Goal: Task Accomplishment & Management: Use online tool/utility

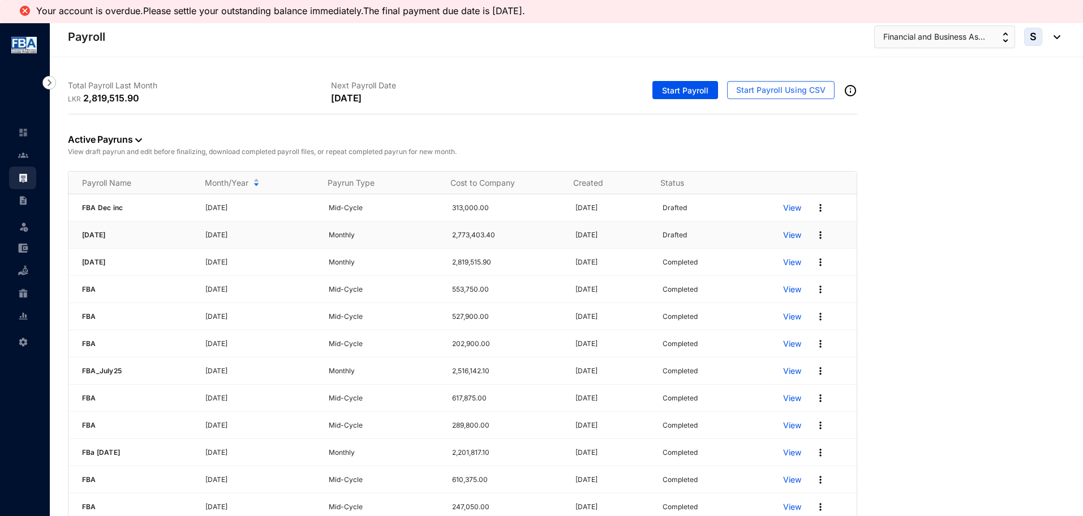
click at [783, 235] on p "View" at bounding box center [792, 234] width 18 height 11
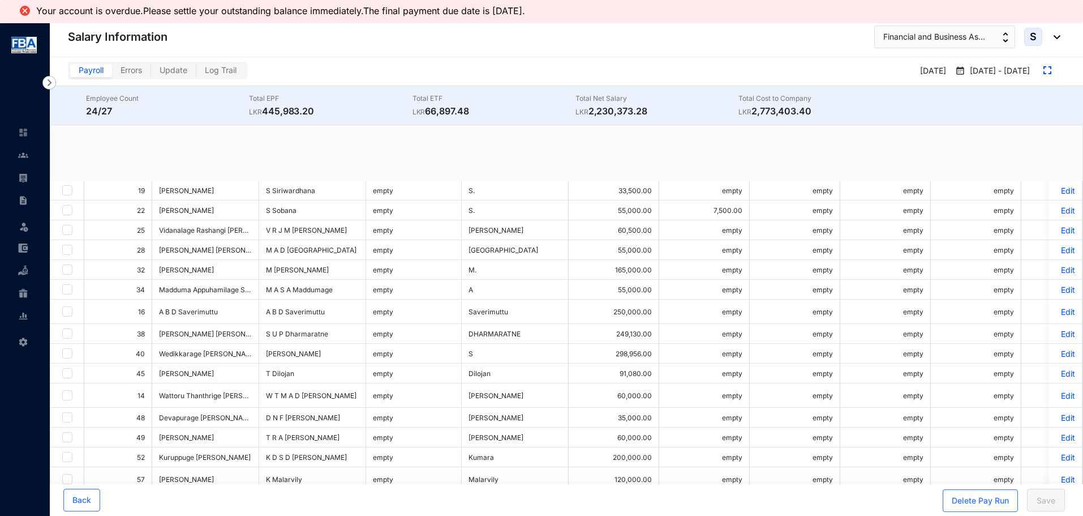
checkbox input "true"
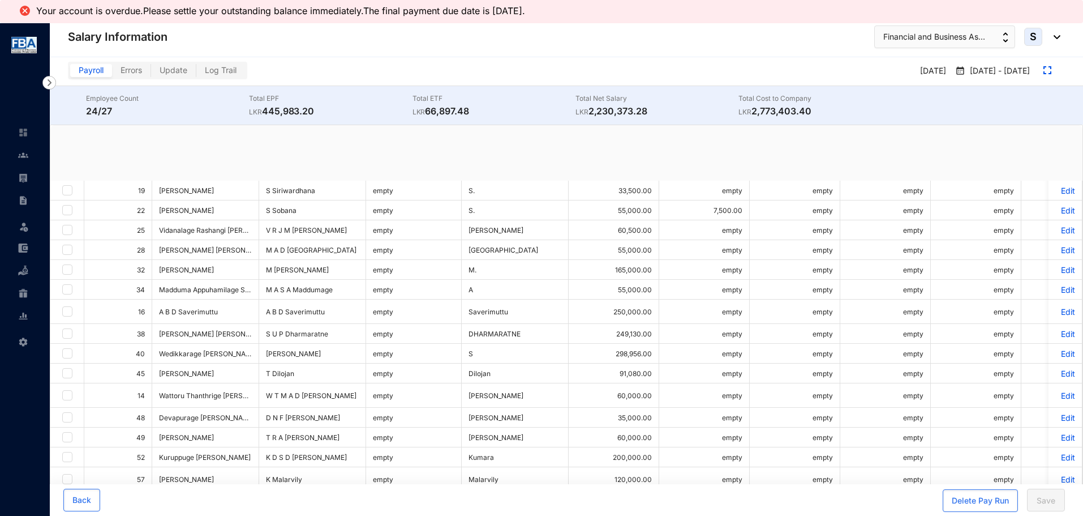
checkbox input "true"
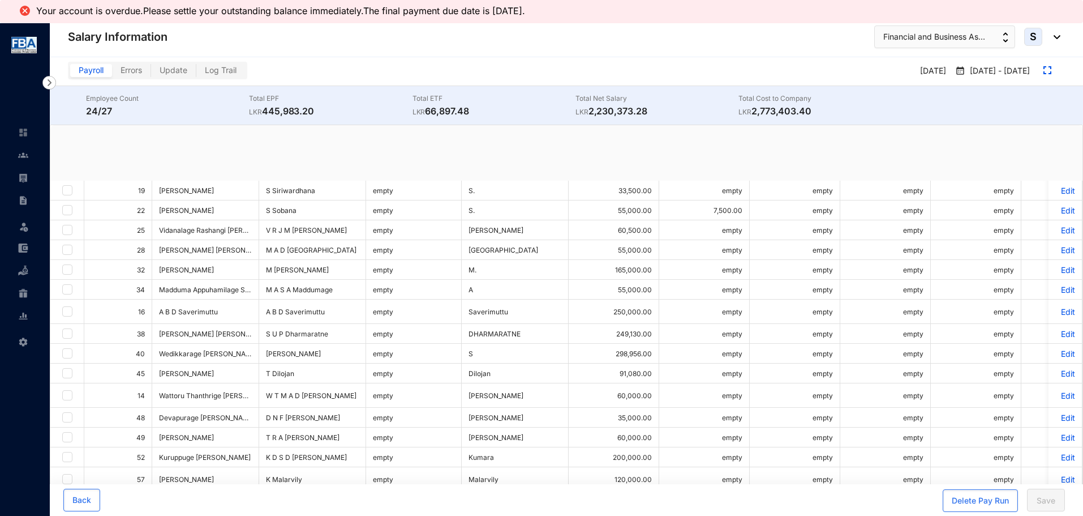
checkbox input "true"
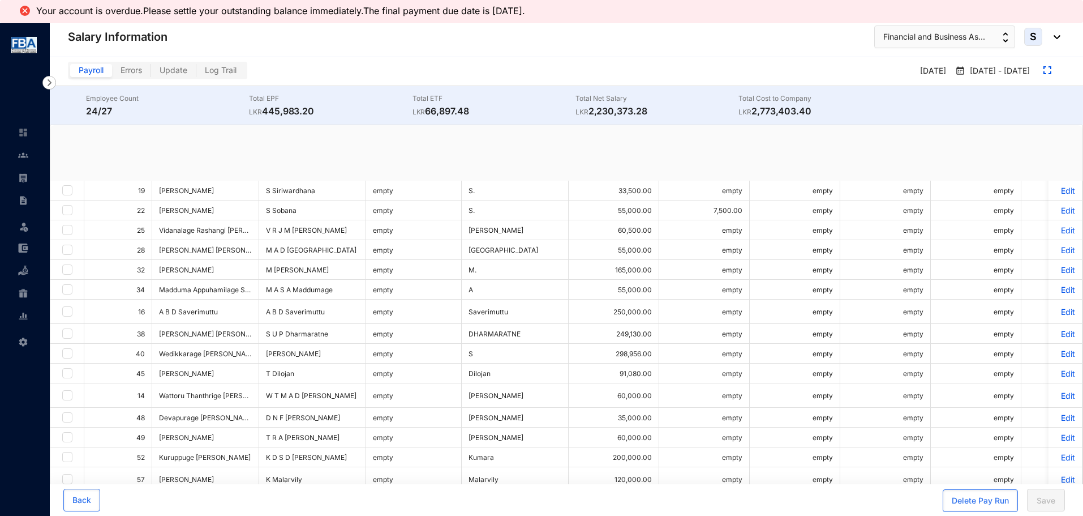
checkbox input "true"
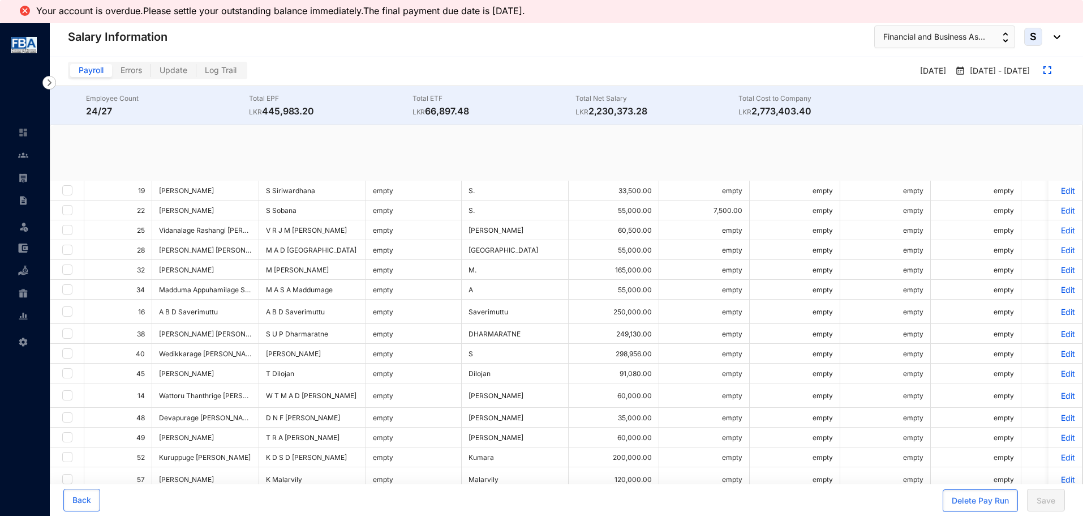
checkbox input "true"
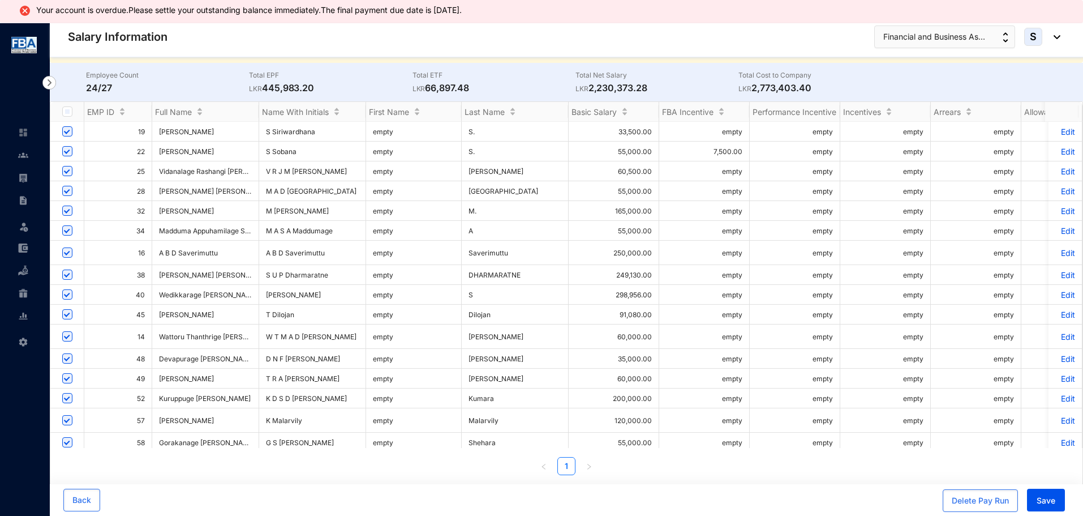
click at [1057, 211] on p "Edit" at bounding box center [1066, 211] width 20 height 10
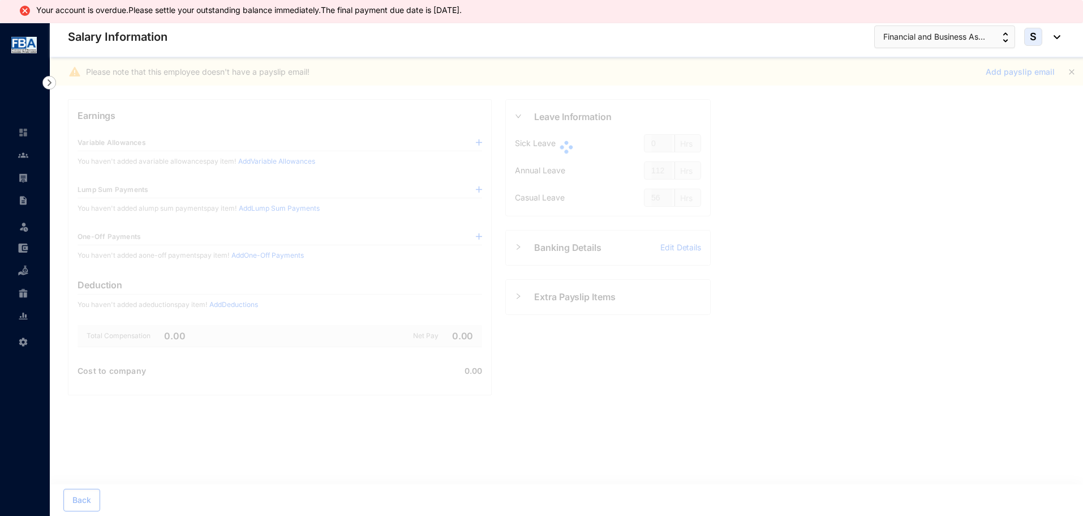
scroll to position [23, 0]
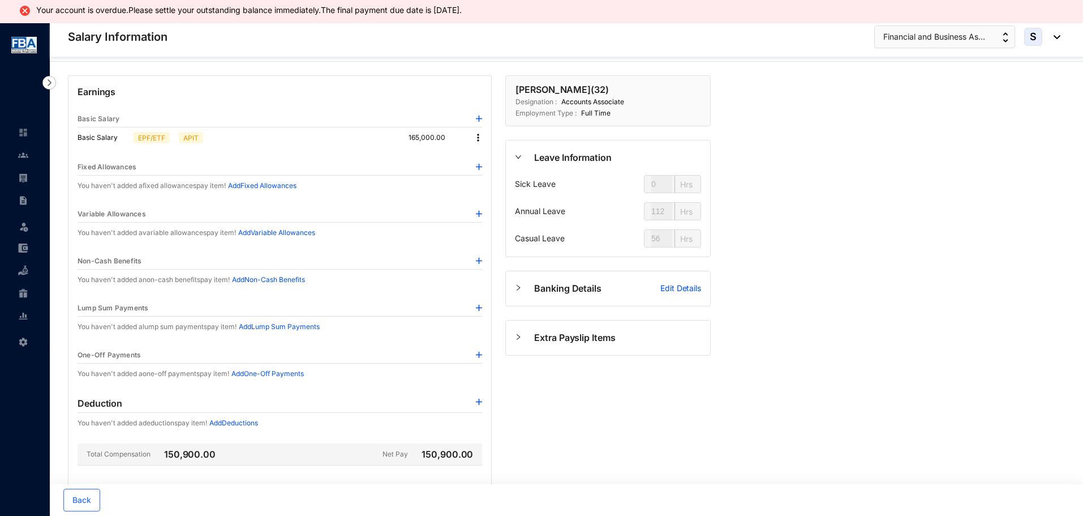
click at [482, 135] on img at bounding box center [478, 137] width 11 height 11
click at [486, 162] on span "Edit" at bounding box center [489, 157] width 14 height 12
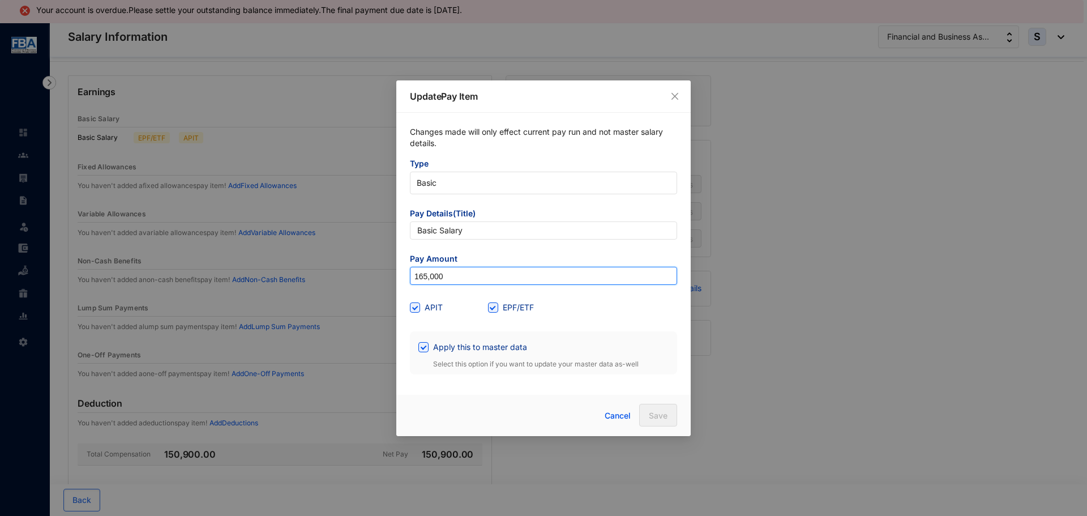
drag, startPoint x: 449, startPoint y: 272, endPoint x: 378, endPoint y: 289, distance: 72.8
click at [378, 289] on div "Update Pay Item Changes made will only effect current pay run and not master sa…" at bounding box center [543, 258] width 1087 height 516
type input "189,750"
click at [646, 412] on button "Save" at bounding box center [658, 415] width 38 height 23
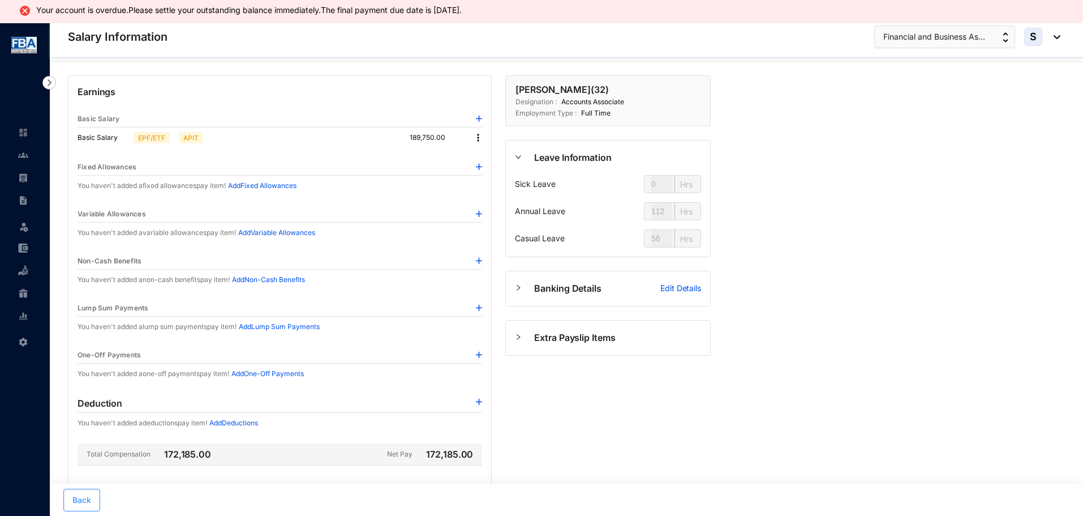
click at [70, 496] on button "Back" at bounding box center [81, 499] width 37 height 23
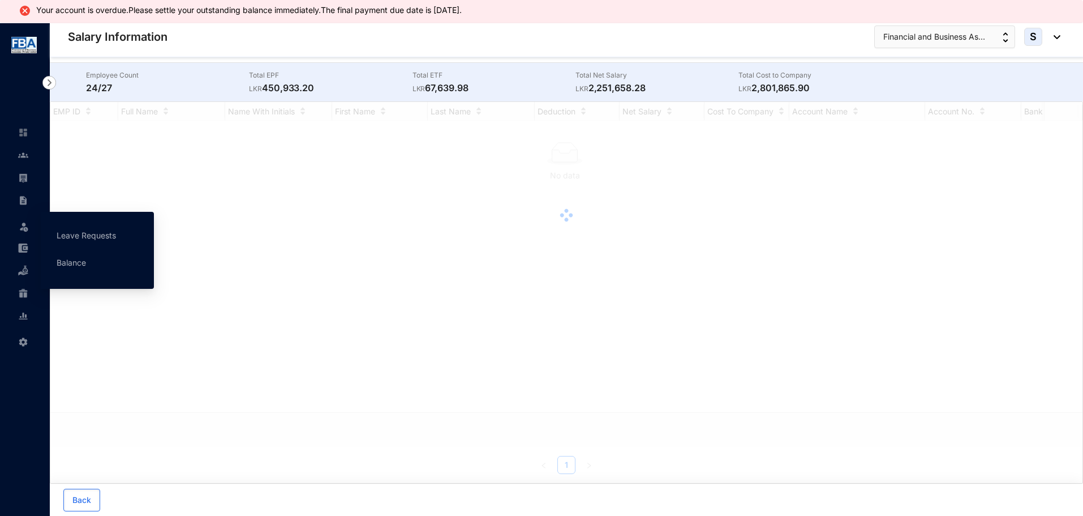
click at [20, 201] on img at bounding box center [23, 200] width 10 height 10
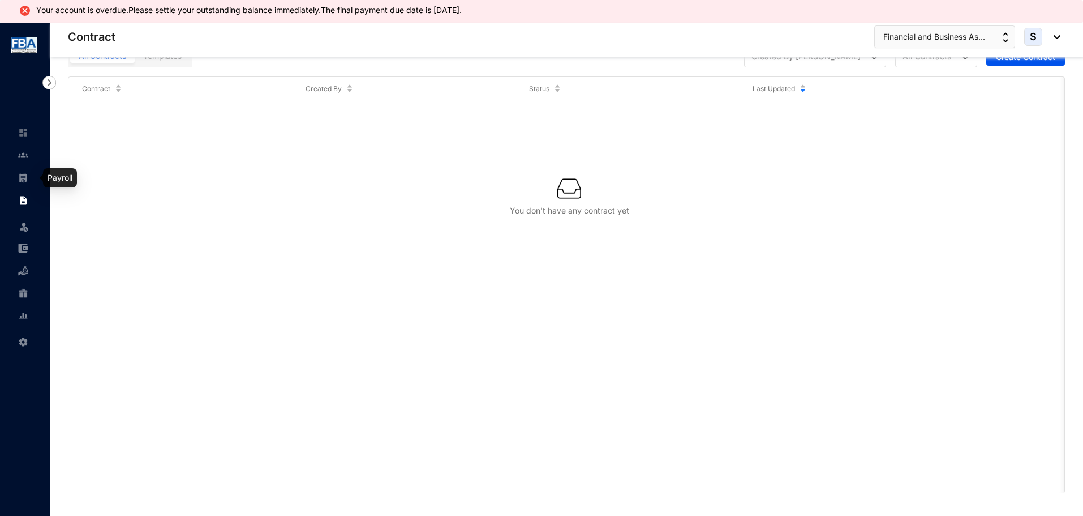
click at [35, 176] on link at bounding box center [32, 177] width 28 height 11
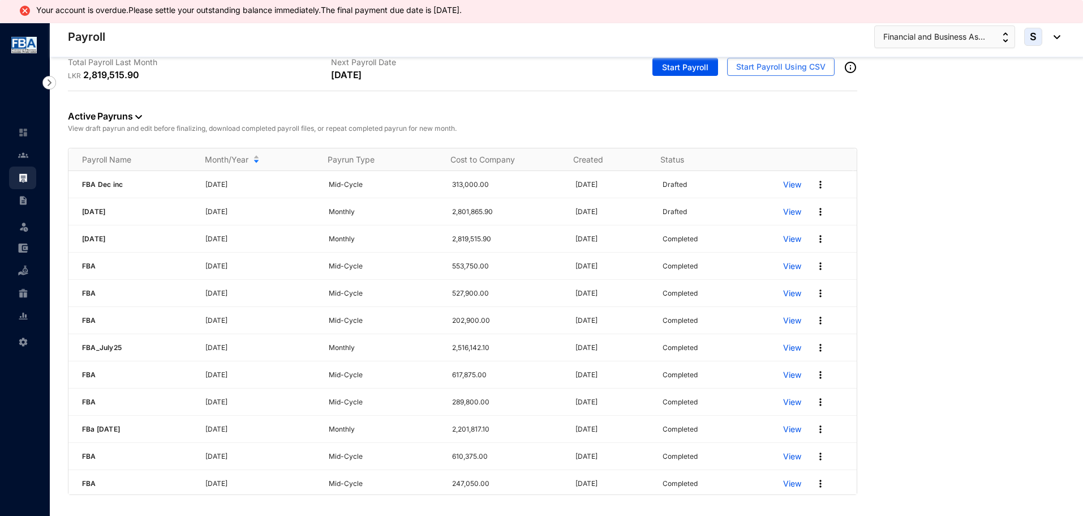
click at [786, 213] on p "View" at bounding box center [792, 211] width 18 height 11
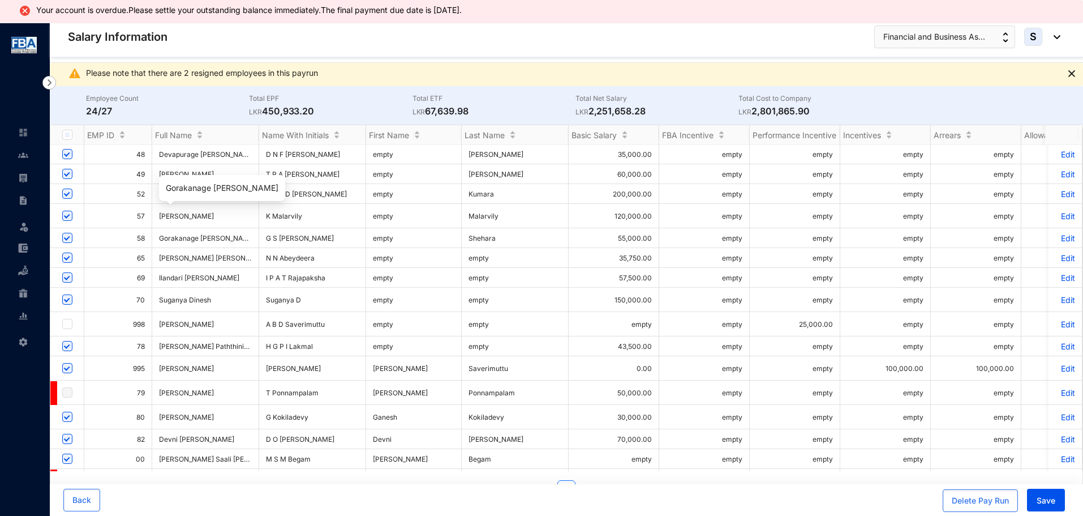
scroll to position [192, 0]
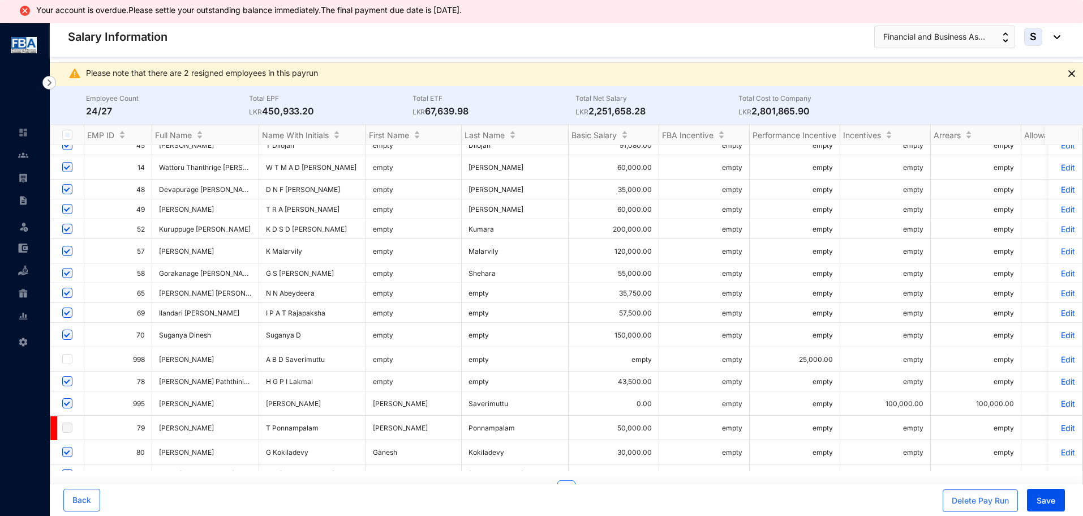
click at [1062, 268] on p "Edit" at bounding box center [1066, 273] width 20 height 10
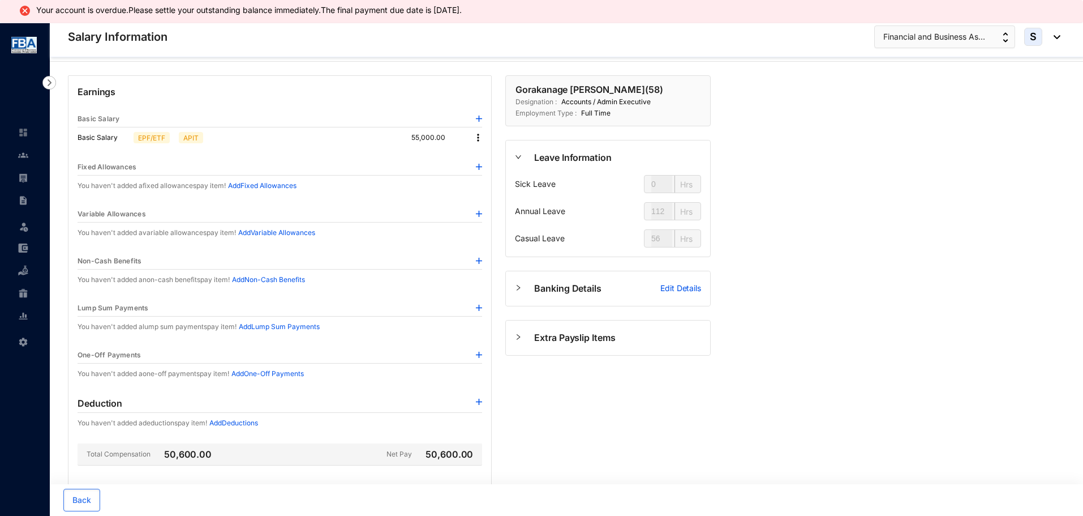
click at [482, 135] on img at bounding box center [478, 137] width 11 height 11
click at [478, 157] on li "Edit" at bounding box center [489, 157] width 28 height 18
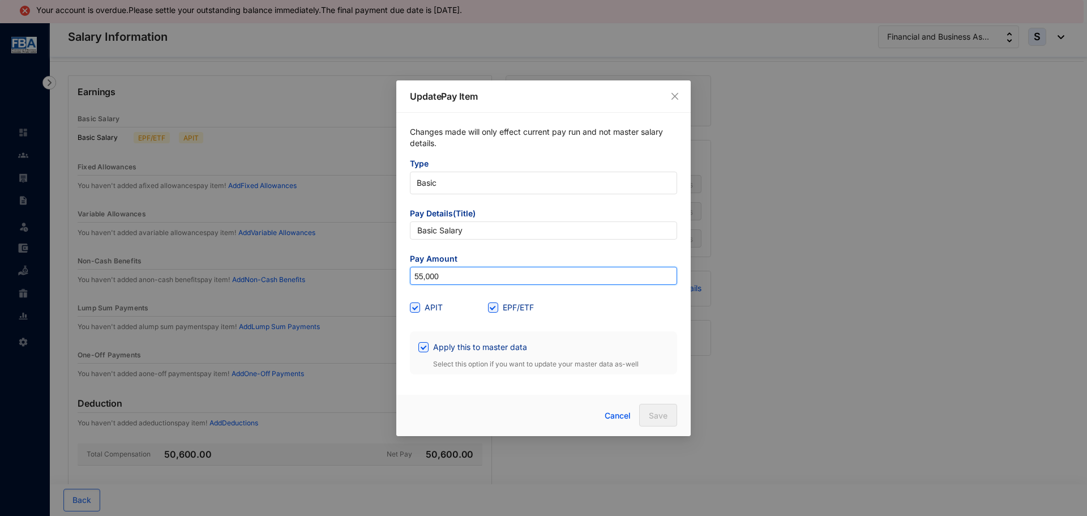
drag, startPoint x: 444, startPoint y: 274, endPoint x: 332, endPoint y: 282, distance: 112.3
click at [332, 282] on div "Update Pay Item Changes made will only effect current pay run and not master sa…" at bounding box center [543, 258] width 1087 height 516
type input "63,250"
click at [642, 414] on button "Save" at bounding box center [658, 415] width 38 height 23
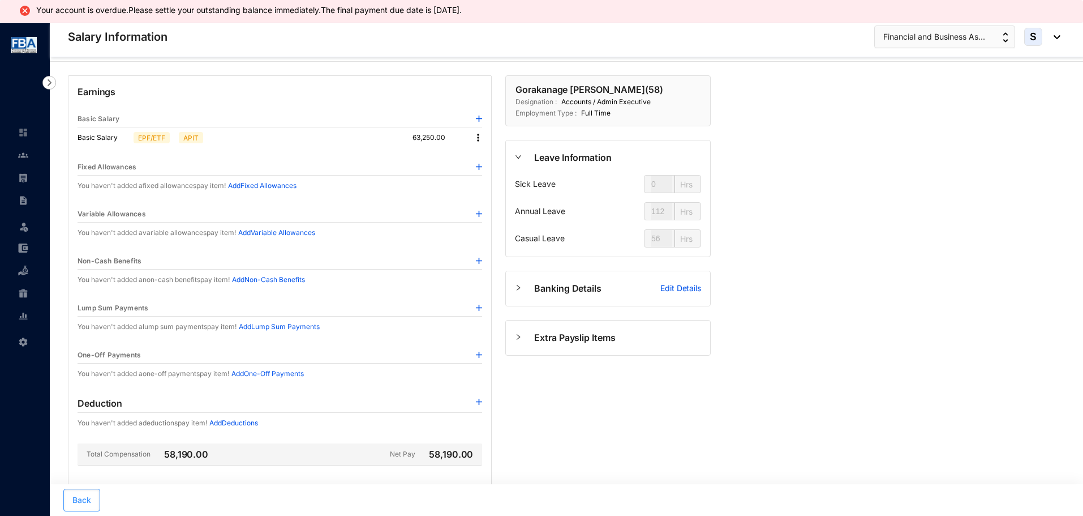
click at [64, 504] on button "Back" at bounding box center [81, 499] width 37 height 23
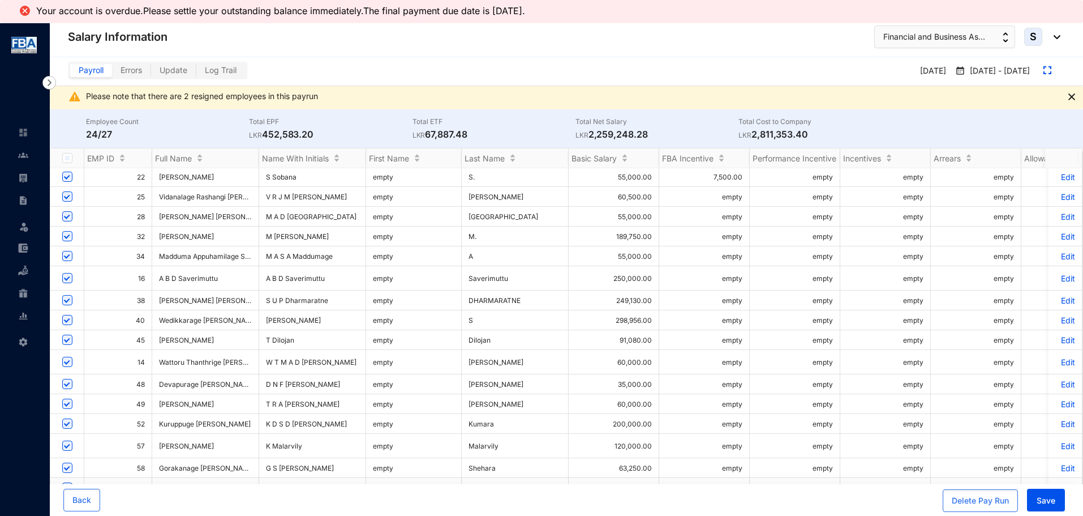
scroll to position [57, 0]
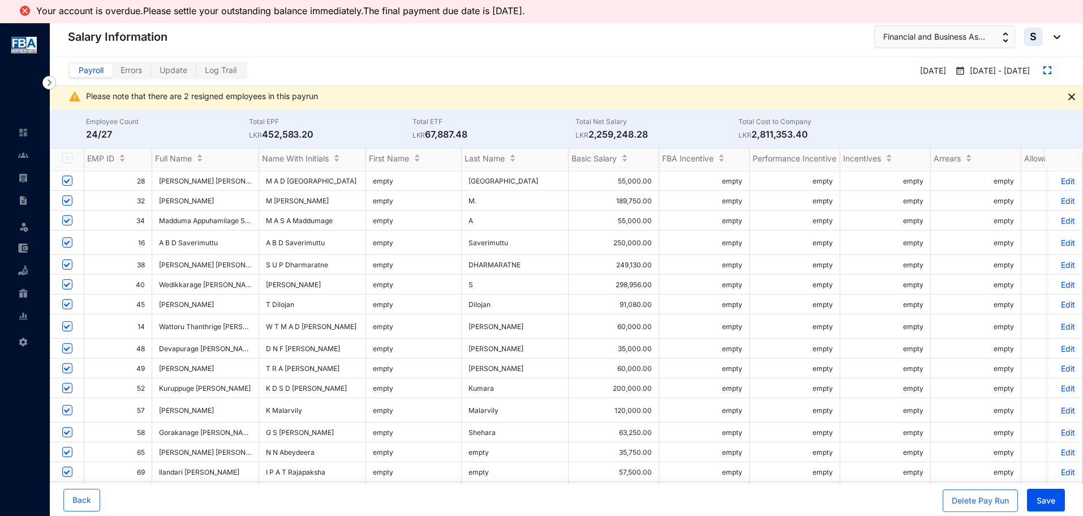
click at [1065, 383] on p "Edit" at bounding box center [1066, 388] width 20 height 10
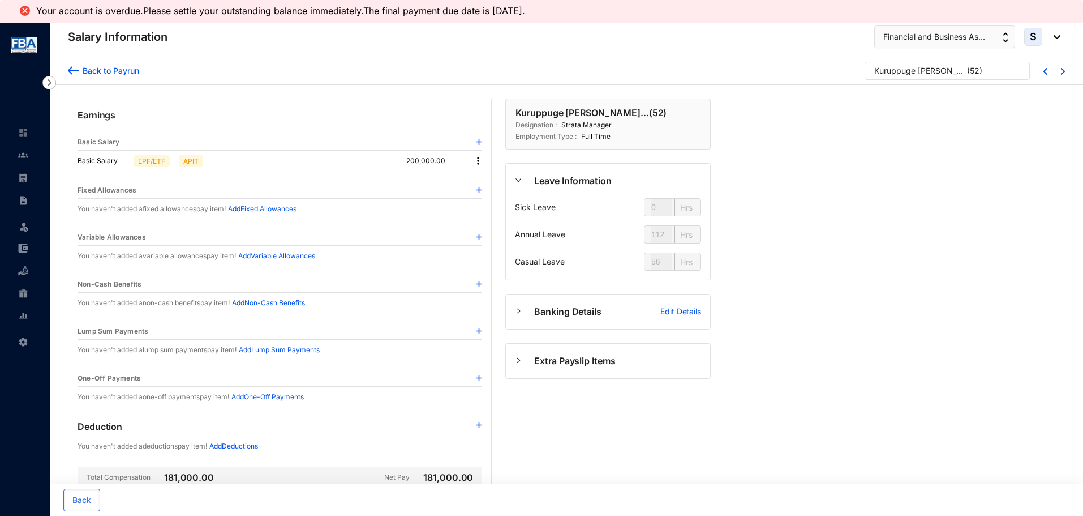
click at [477, 161] on img at bounding box center [478, 160] width 11 height 11
click at [483, 181] on span "Edit" at bounding box center [489, 180] width 14 height 12
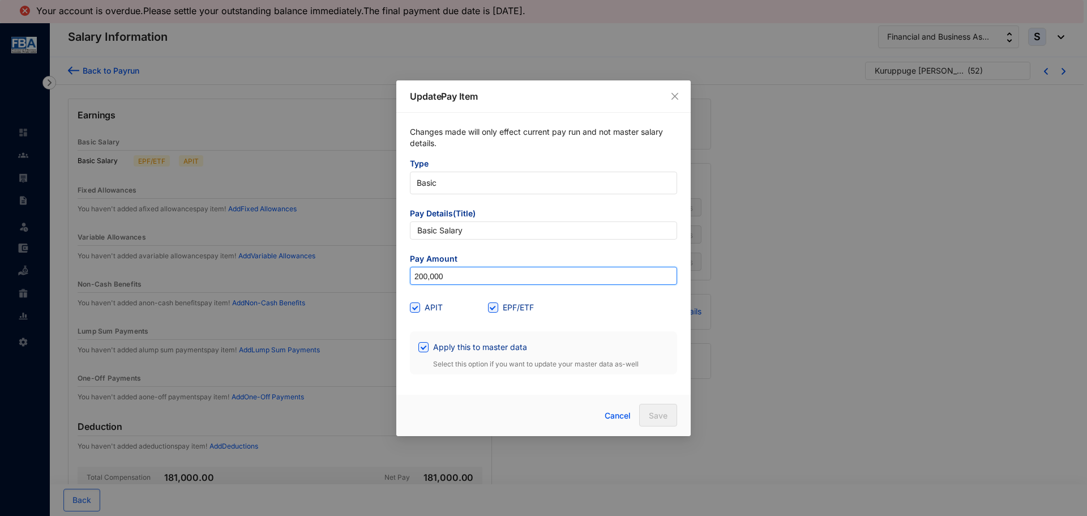
drag, startPoint x: 418, startPoint y: 273, endPoint x: 397, endPoint y: 274, distance: 20.4
click at [397, 274] on div "Changes made will only effect current pay run and not master salary details. Ty…" at bounding box center [543, 250] width 294 height 275
type input "249,130"
click at [652, 416] on span "Save" at bounding box center [658, 415] width 19 height 11
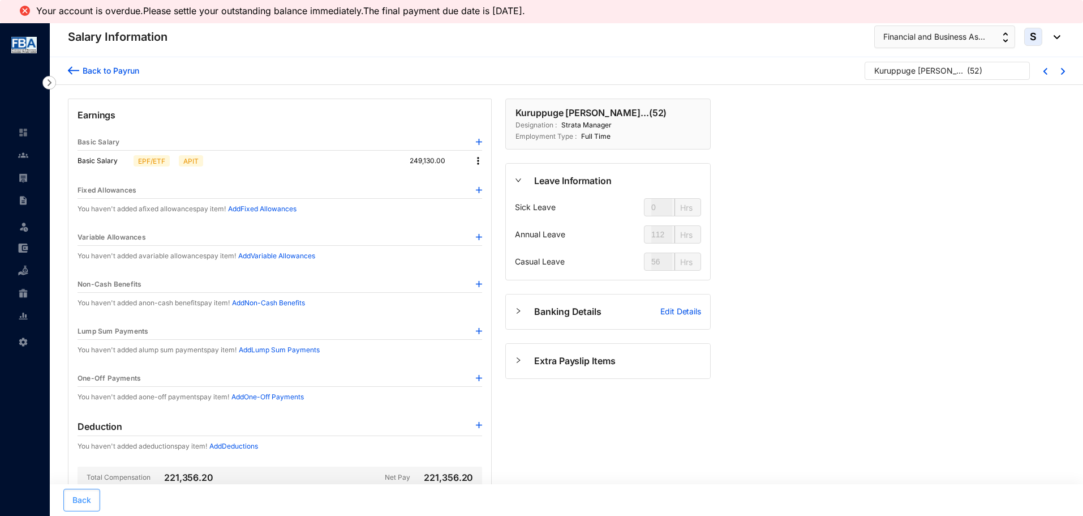
click at [75, 500] on span "Back" at bounding box center [81, 499] width 19 height 11
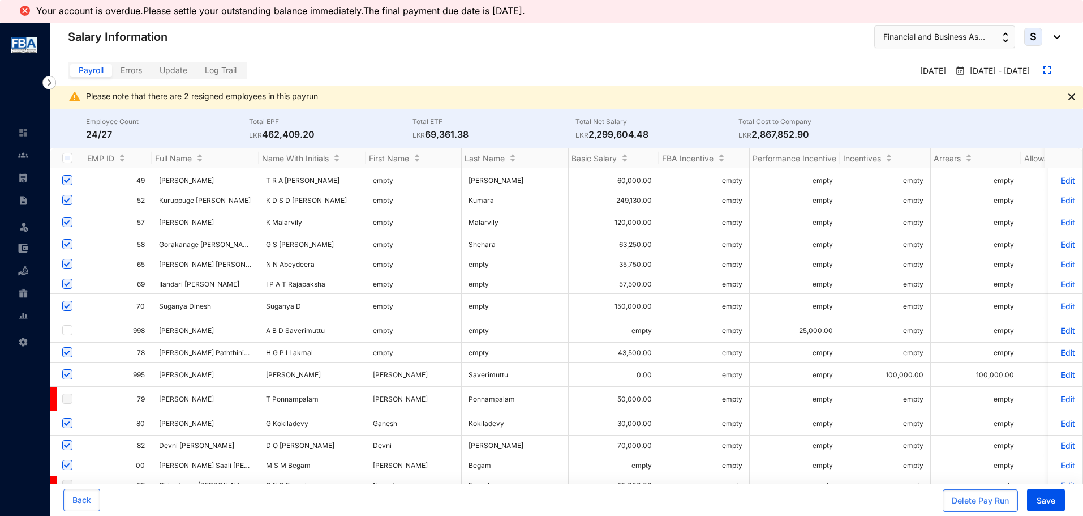
scroll to position [249, 0]
click at [882, 107] on div "Please note that there are 2 resigned employees in this payrun" at bounding box center [566, 97] width 1033 height 23
click at [329, 499] on div "Back" at bounding box center [313, 499] width 501 height 23
click at [733, 491] on div "Delete Pay Run Save" at bounding box center [814, 499] width 501 height 23
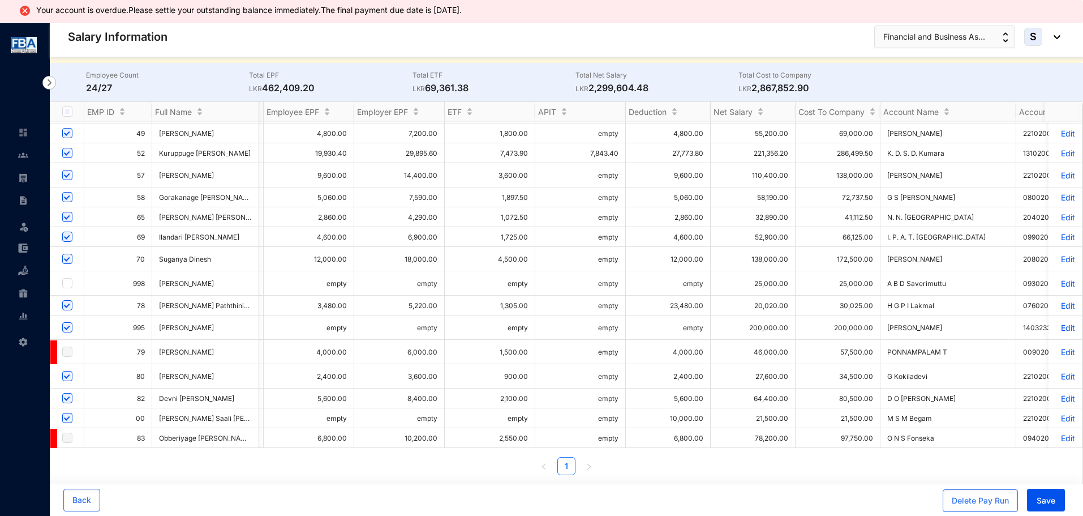
scroll to position [0, 0]
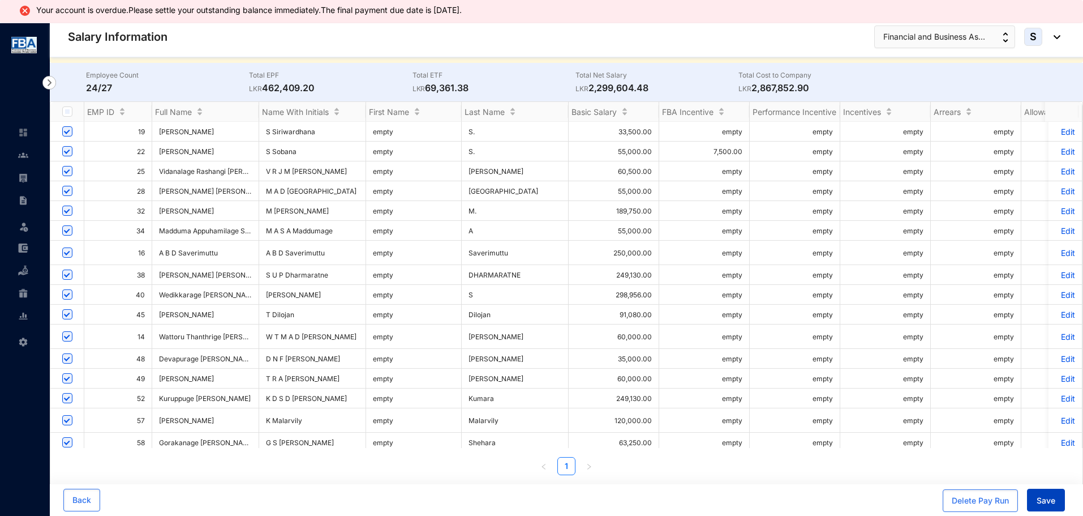
click at [1052, 499] on span "Save" at bounding box center [1046, 500] width 19 height 11
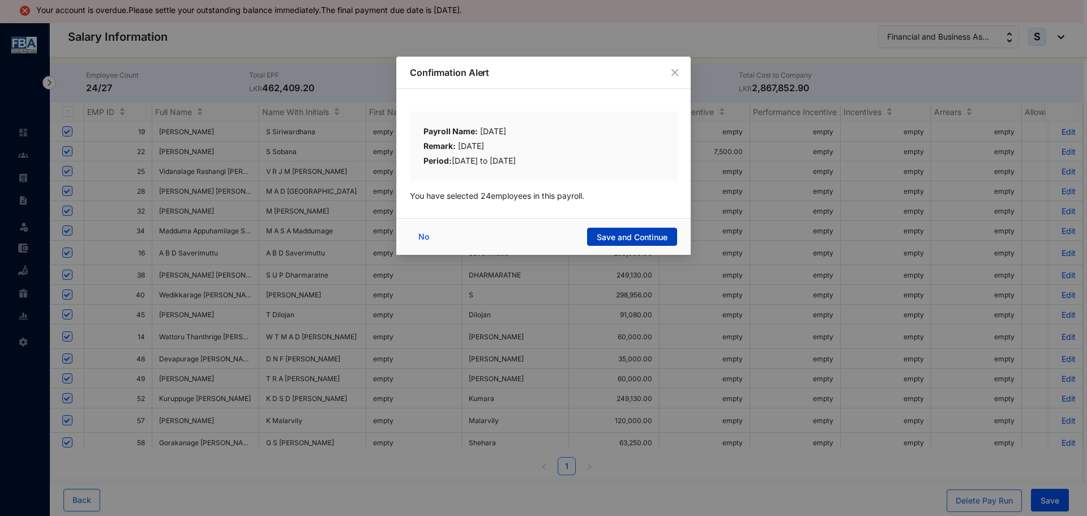
click at [603, 241] on span "Save and Continue" at bounding box center [632, 236] width 71 height 11
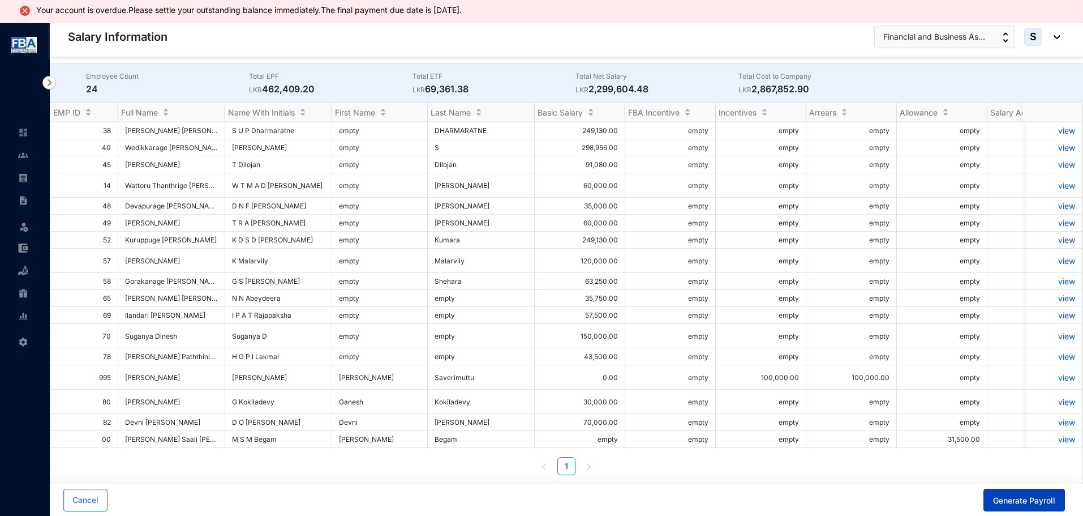
click at [1024, 494] on button "Generate Payroll" at bounding box center [1024, 499] width 81 height 23
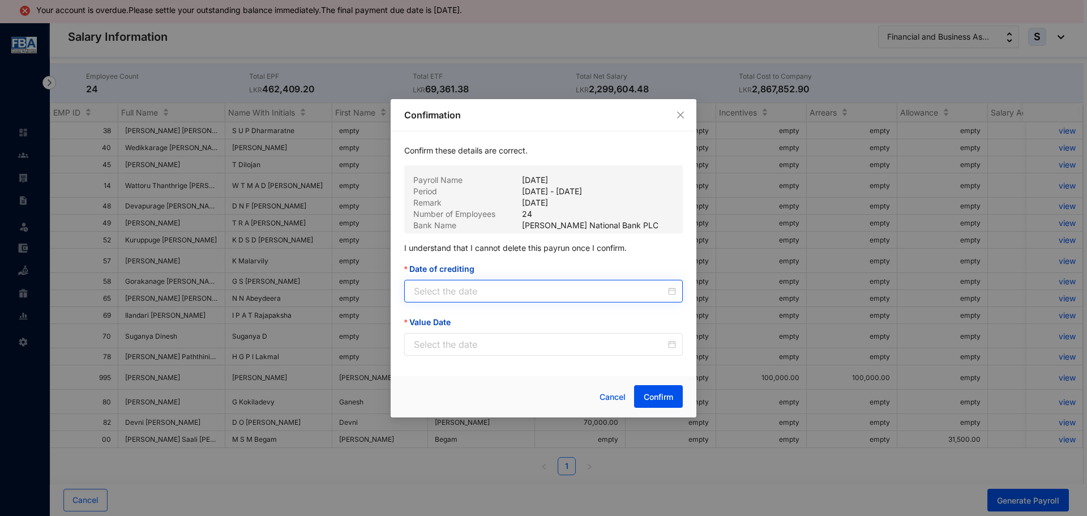
click at [500, 282] on div at bounding box center [543, 291] width 278 height 23
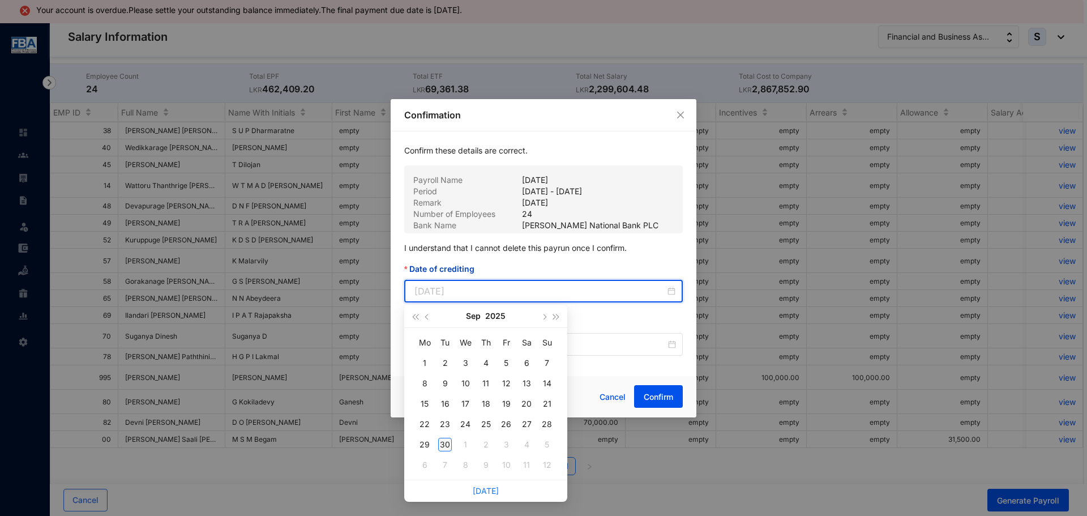
click at [443, 447] on div "30" at bounding box center [445, 444] width 14 height 14
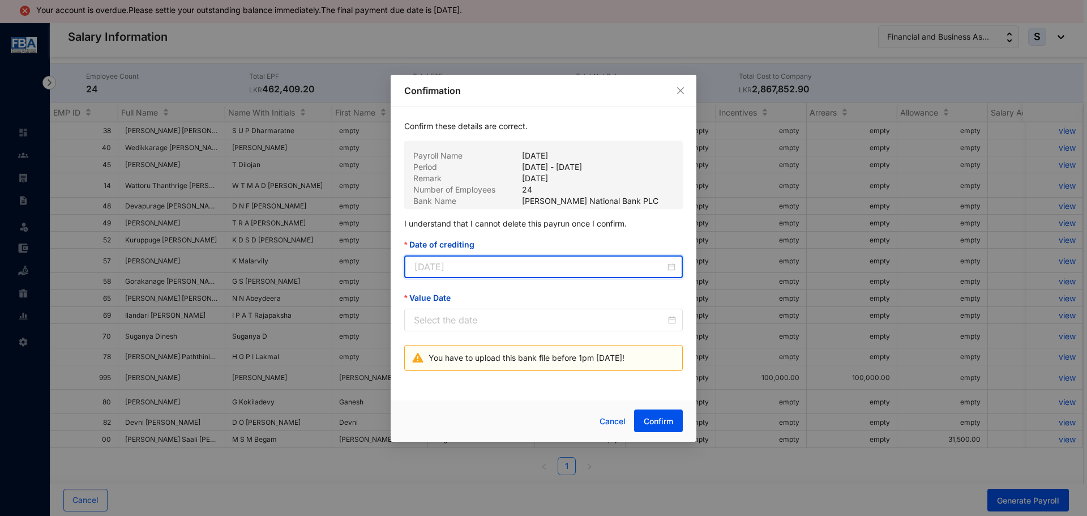
type input "[DATE]"
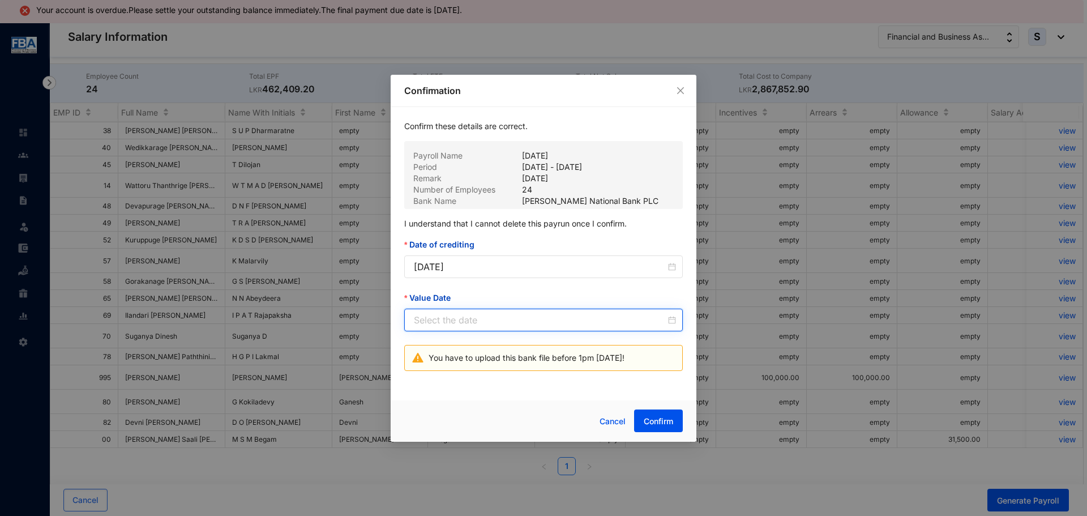
click at [421, 320] on input "Value Date" at bounding box center [540, 320] width 252 height 14
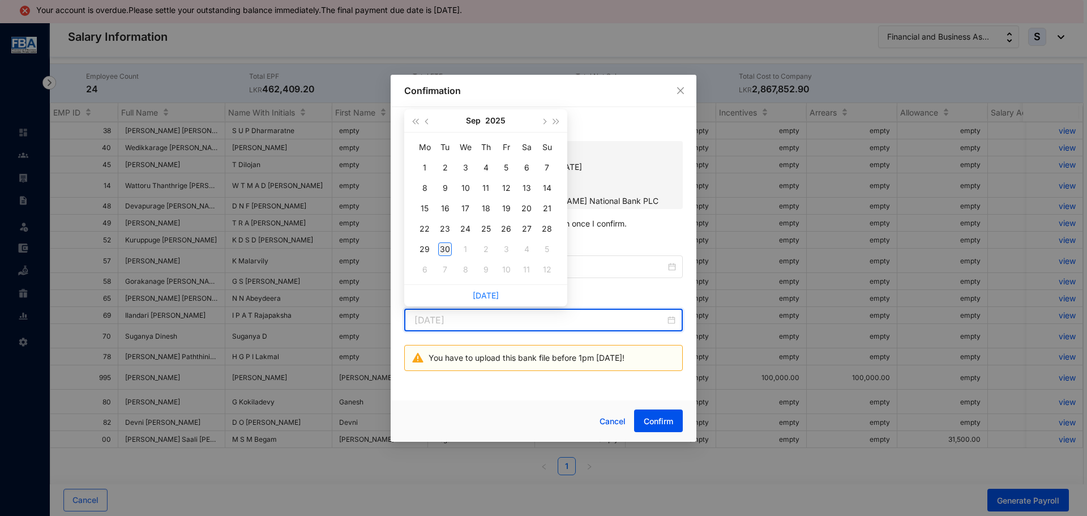
click at [444, 246] on div "30" at bounding box center [445, 249] width 14 height 14
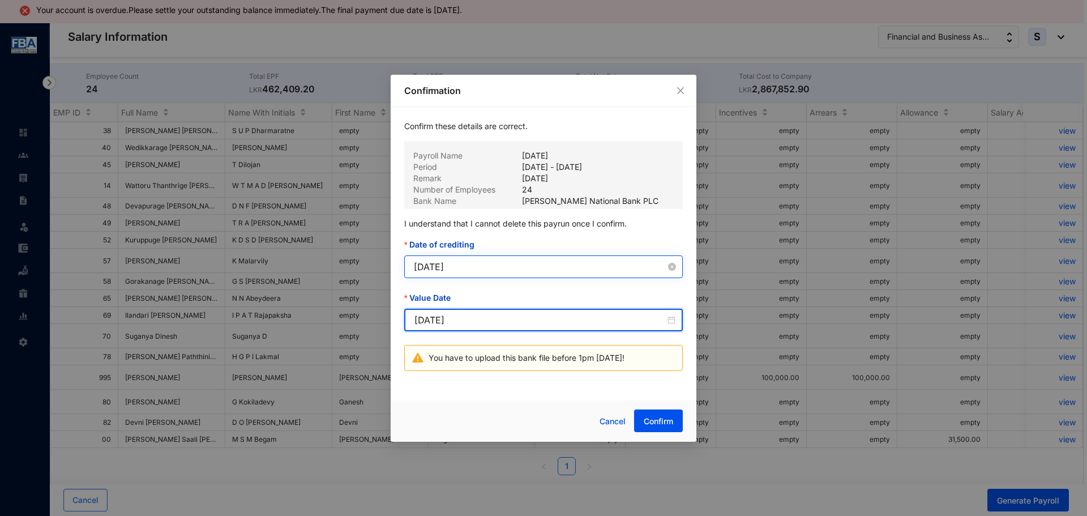
type input "[DATE]"
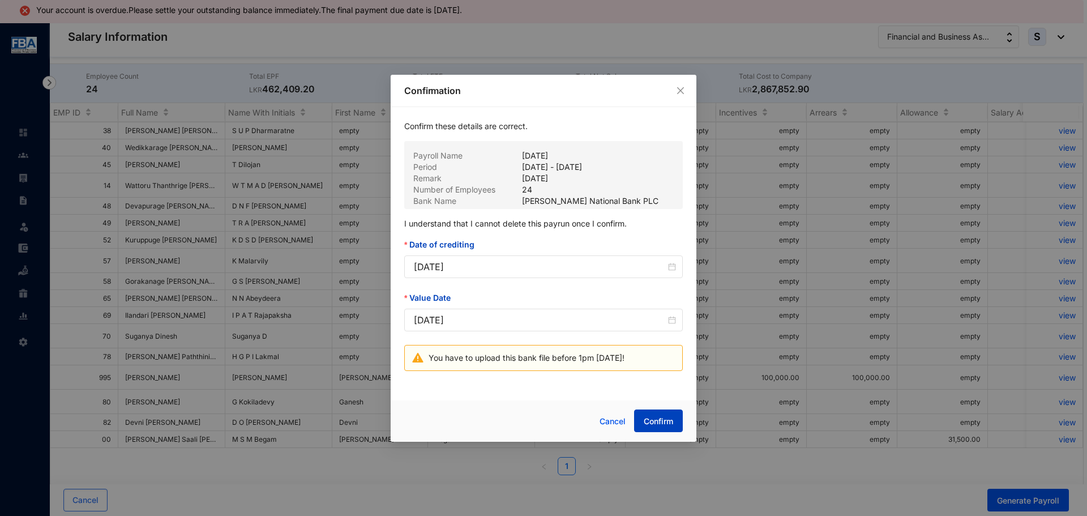
click at [652, 417] on span "Confirm" at bounding box center [658, 420] width 29 height 11
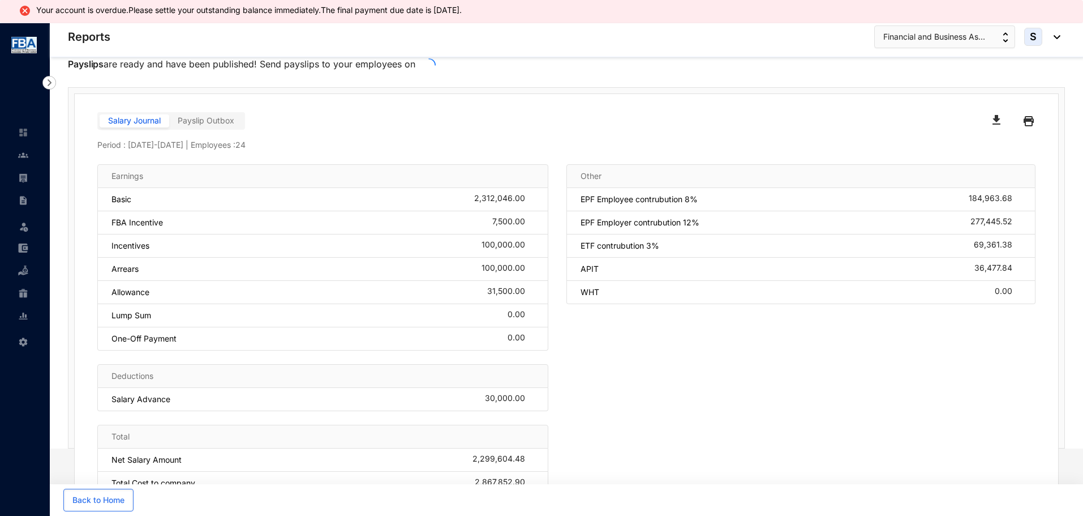
scroll to position [85, 0]
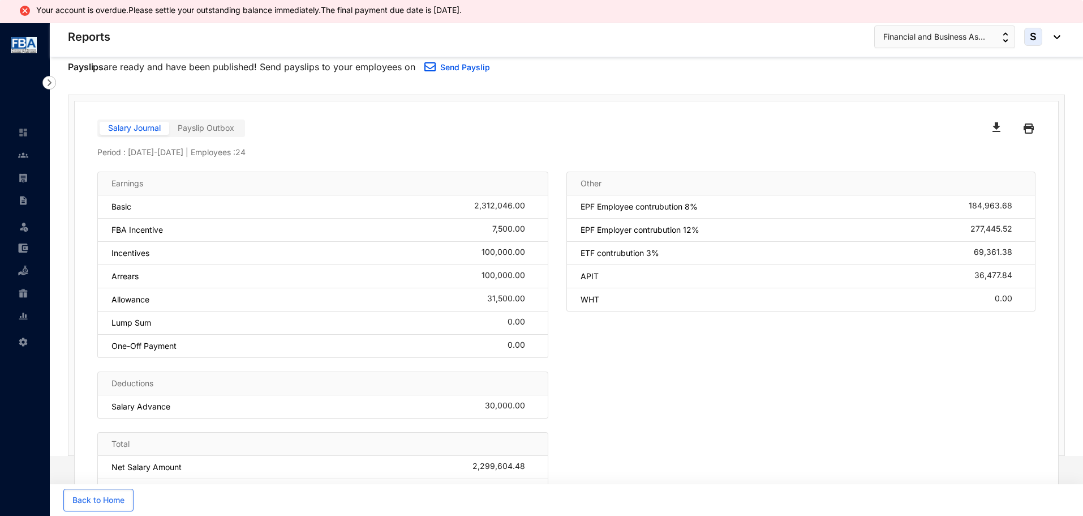
click at [996, 125] on img "button" at bounding box center [997, 127] width 8 height 10
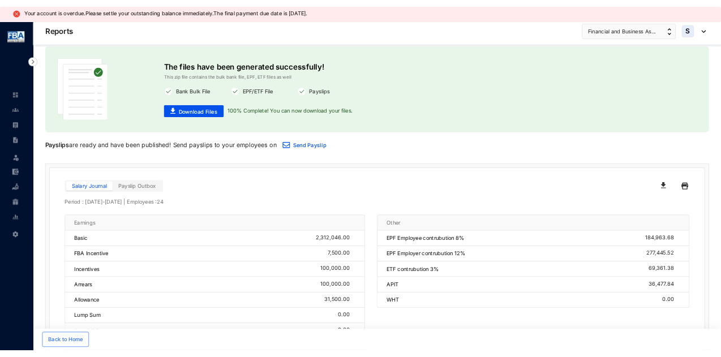
scroll to position [0, 0]
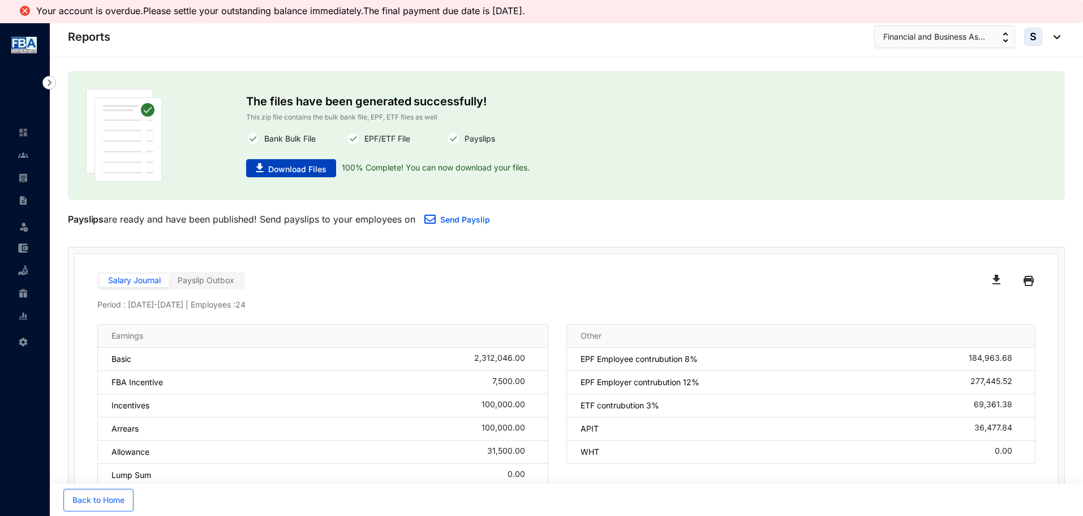
click at [314, 169] on span "Download Files" at bounding box center [297, 169] width 58 height 11
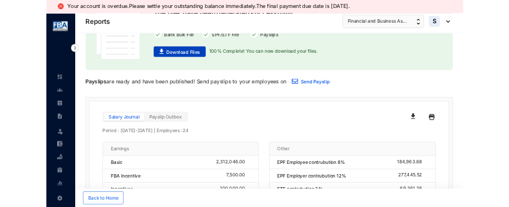
scroll to position [113, 0]
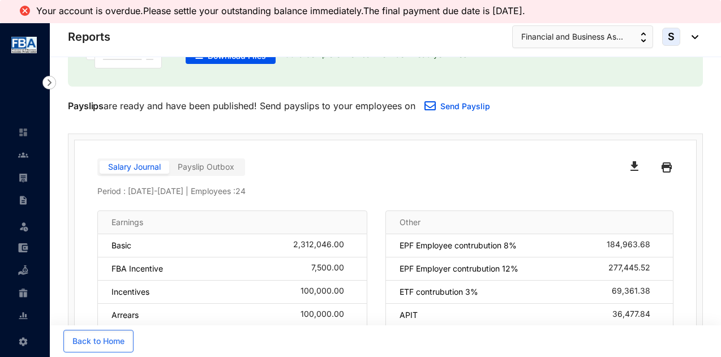
click at [631, 164] on img "button" at bounding box center [634, 166] width 8 height 10
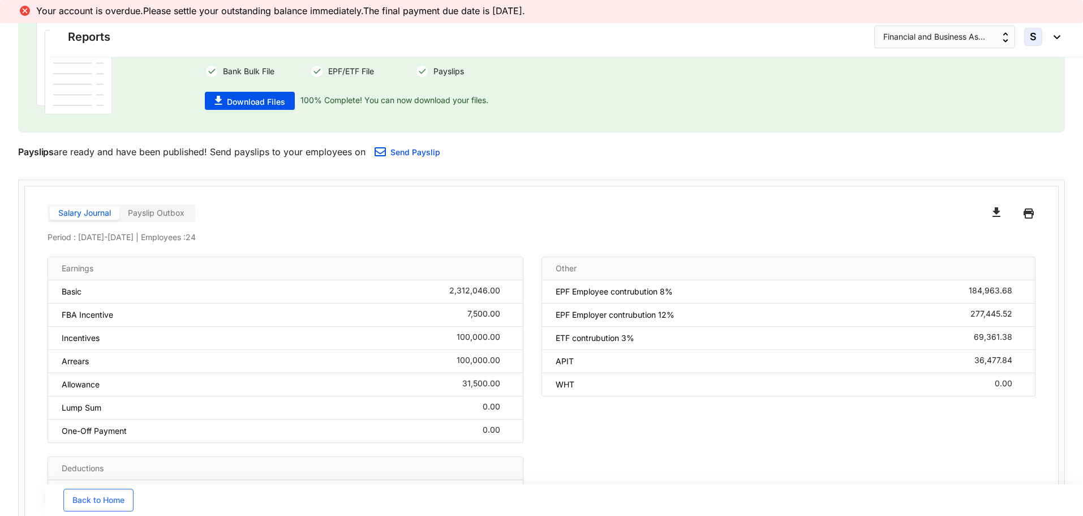
scroll to position [67, 0]
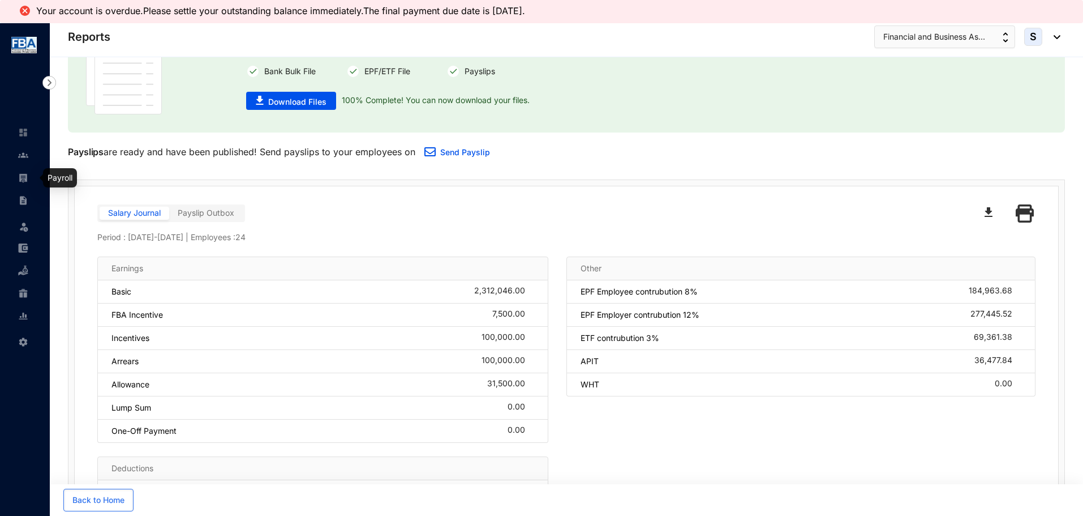
click at [19, 179] on img at bounding box center [23, 178] width 10 height 10
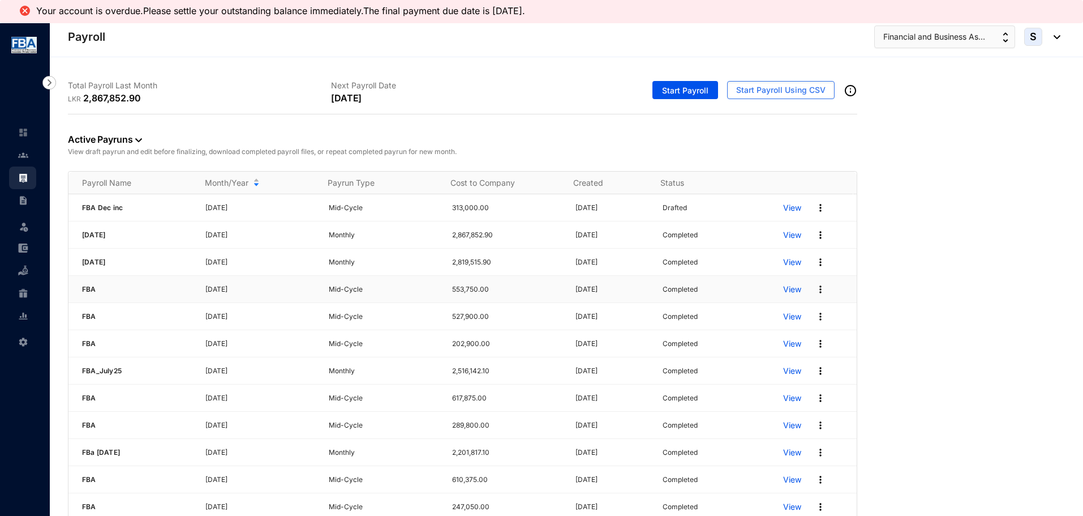
click at [785, 290] on p "View" at bounding box center [792, 289] width 18 height 11
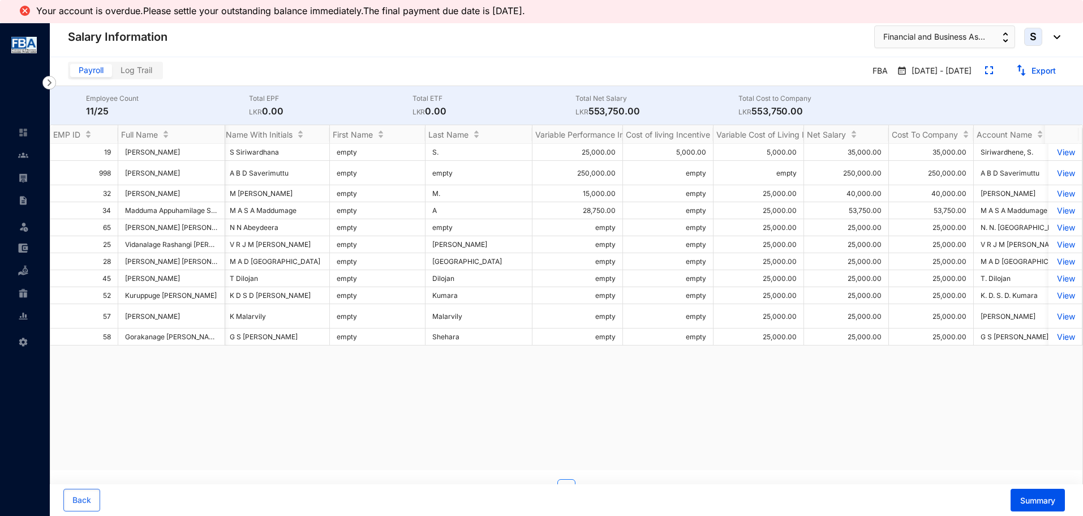
scroll to position [0, 5]
click at [1036, 71] on link "Export" at bounding box center [1044, 71] width 24 height 10
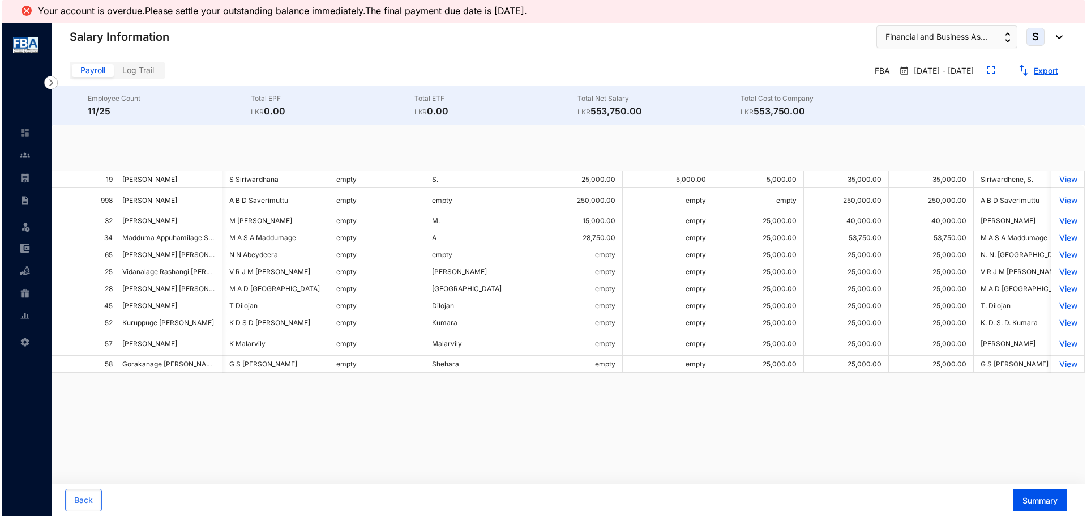
scroll to position [0, 0]
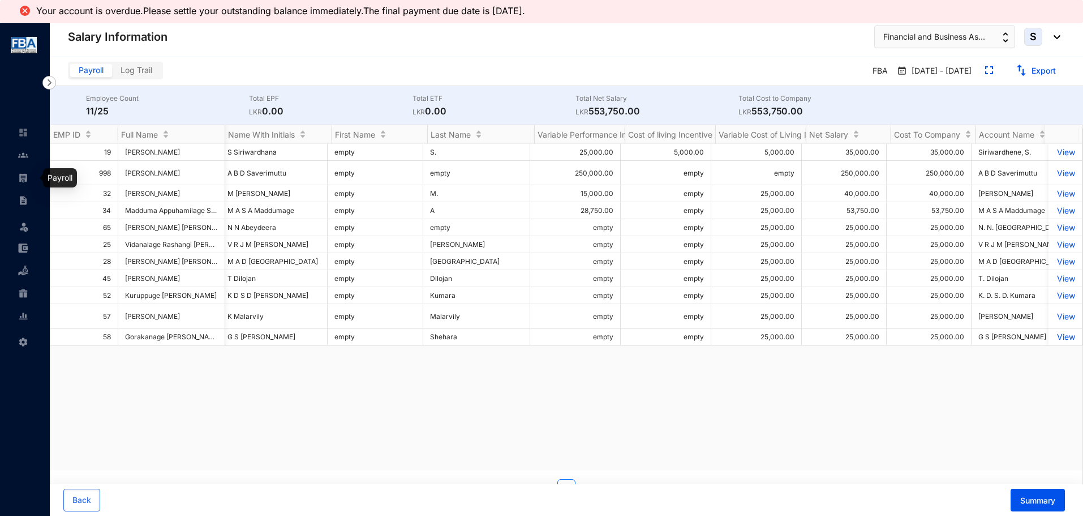
click at [22, 181] on img at bounding box center [23, 178] width 10 height 10
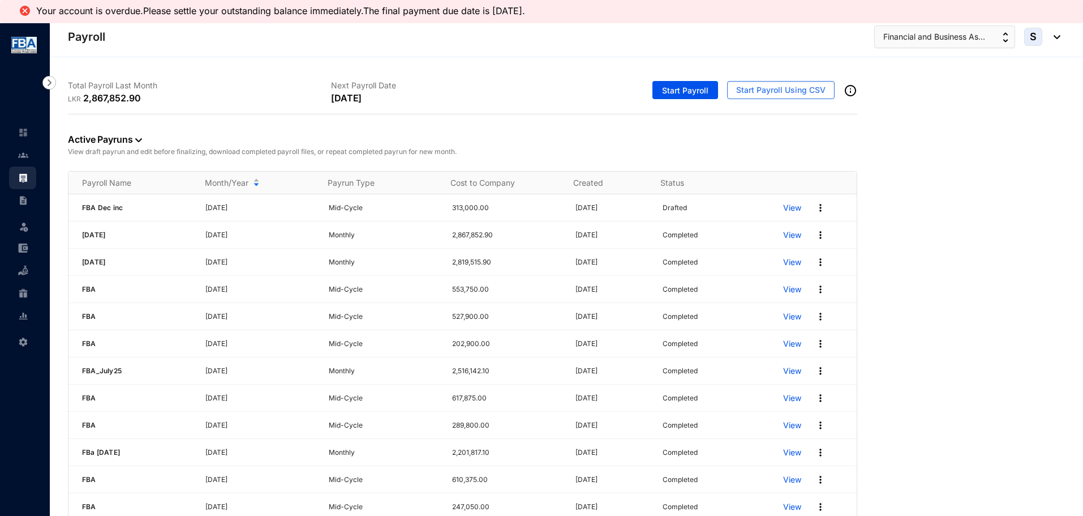
click at [785, 233] on p "View" at bounding box center [792, 234] width 18 height 11
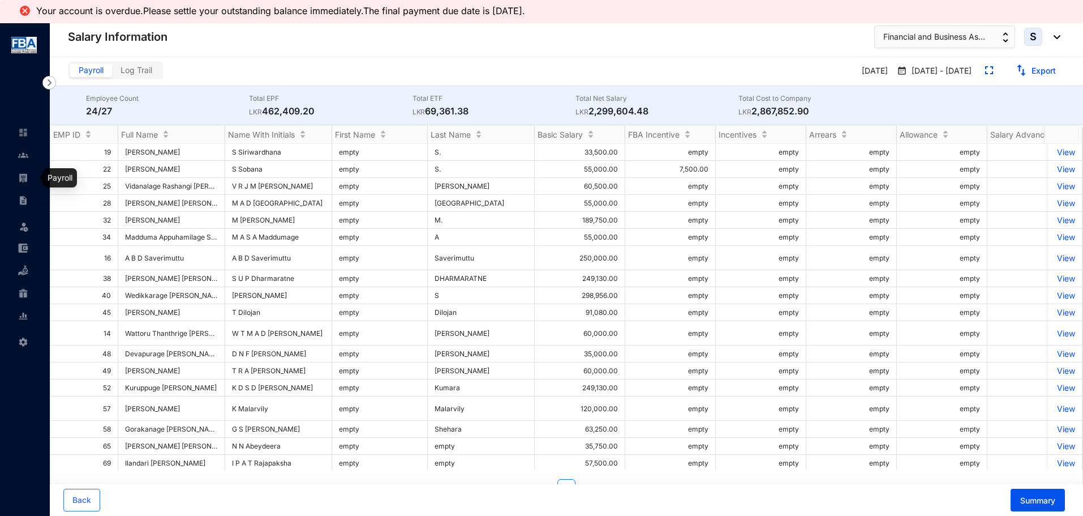
click at [19, 177] on img at bounding box center [23, 178] width 10 height 10
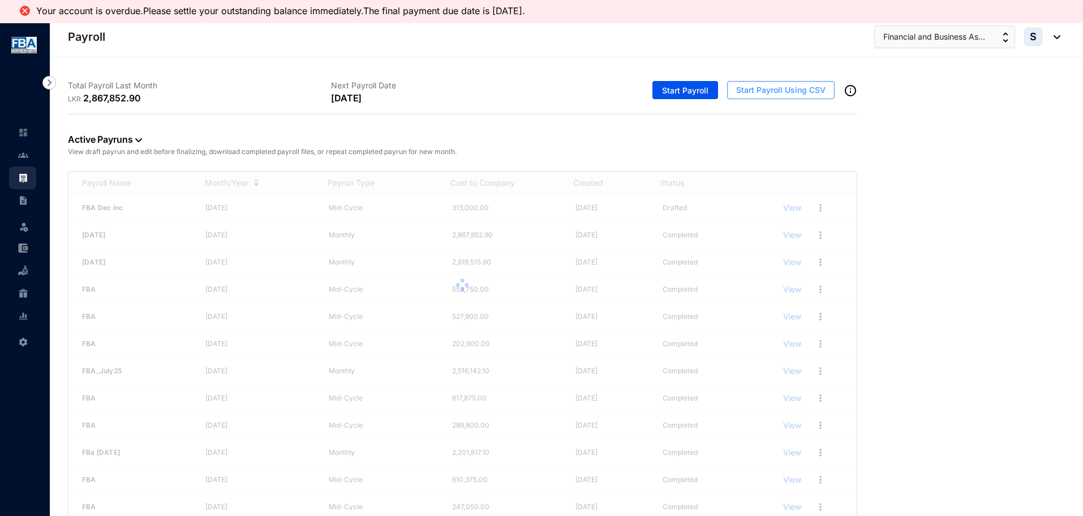
click at [783, 96] on button "Start Payroll Using CSV" at bounding box center [781, 90] width 108 height 18
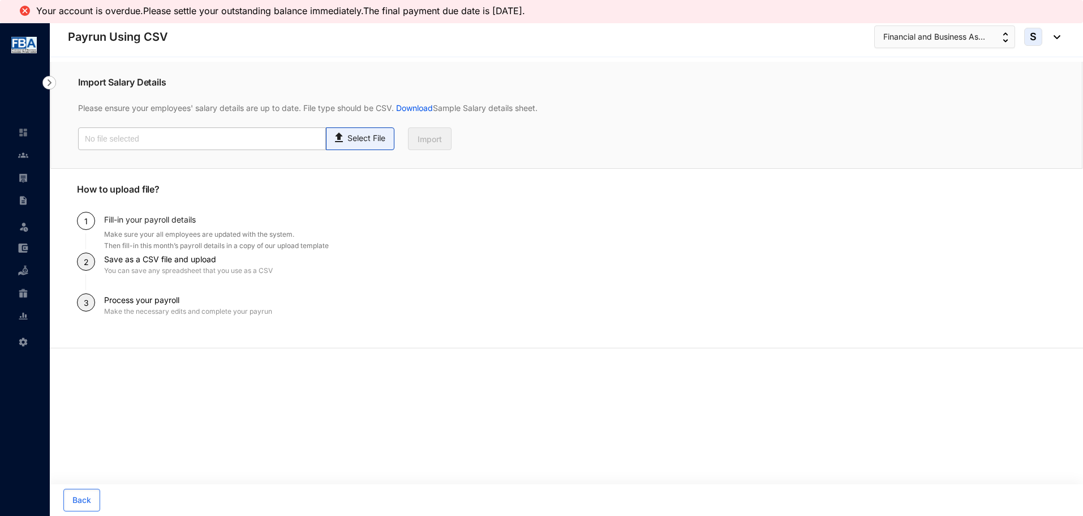
click at [350, 144] on span "Select File" at bounding box center [360, 138] width 68 height 23
click at [0, 0] on input "Select File" at bounding box center [0, 0] width 0 height 0
type input "FBA Inc details for Sept .csv"
click at [416, 134] on button "Import" at bounding box center [430, 138] width 44 height 23
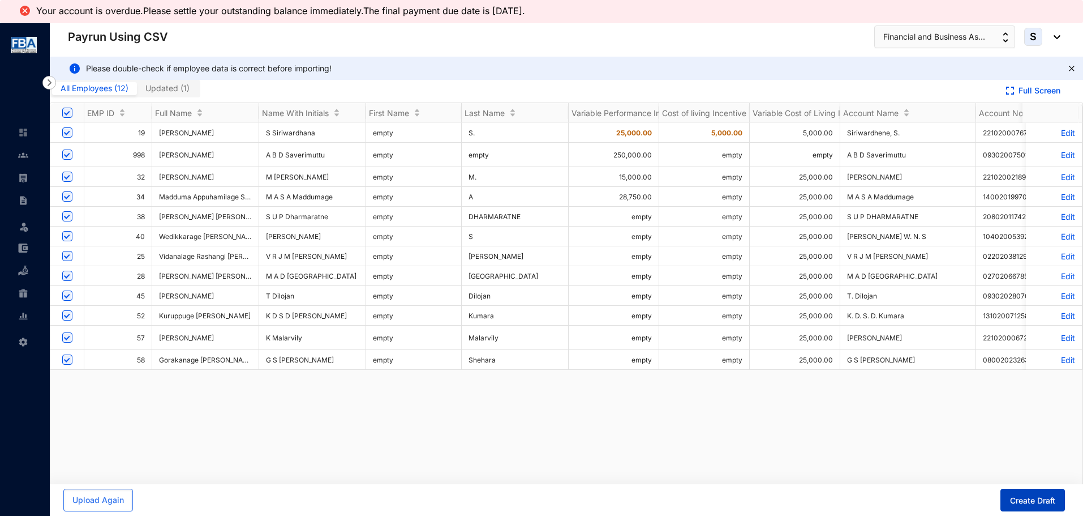
click at [1032, 496] on span "Create Draft" at bounding box center [1032, 500] width 45 height 11
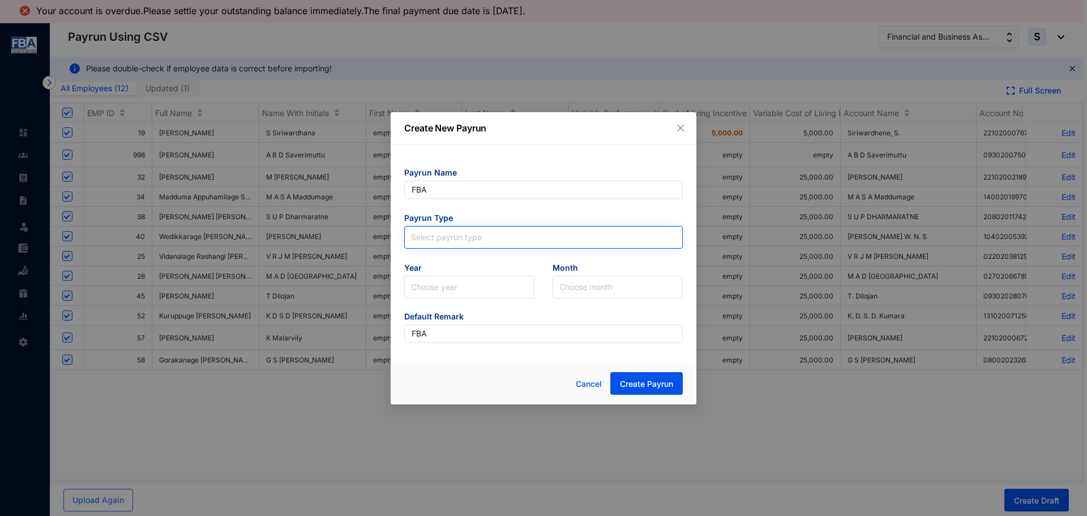
click at [434, 235] on input "search" at bounding box center [543, 234] width 265 height 17
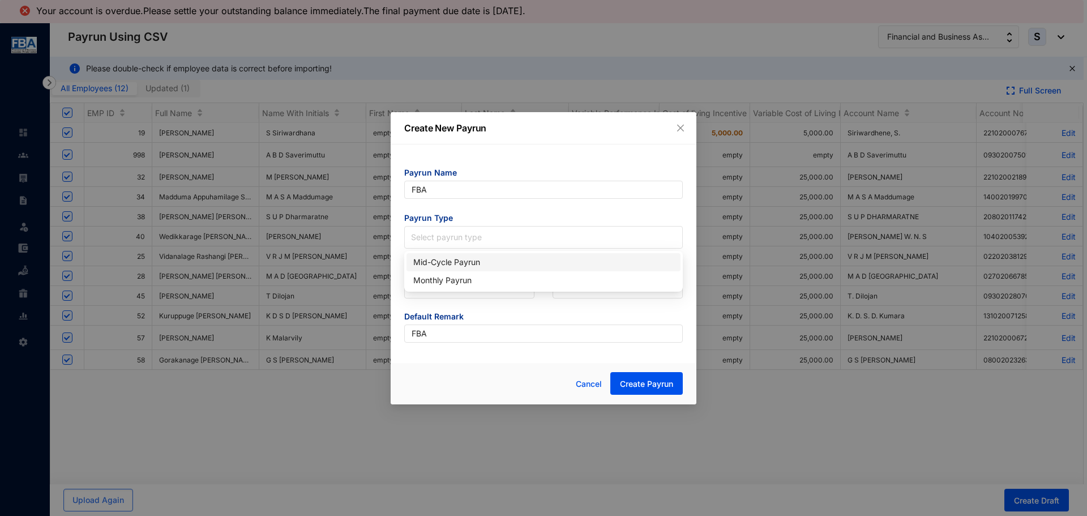
click at [434, 260] on div "Mid-Cycle Payrun" at bounding box center [543, 262] width 260 height 12
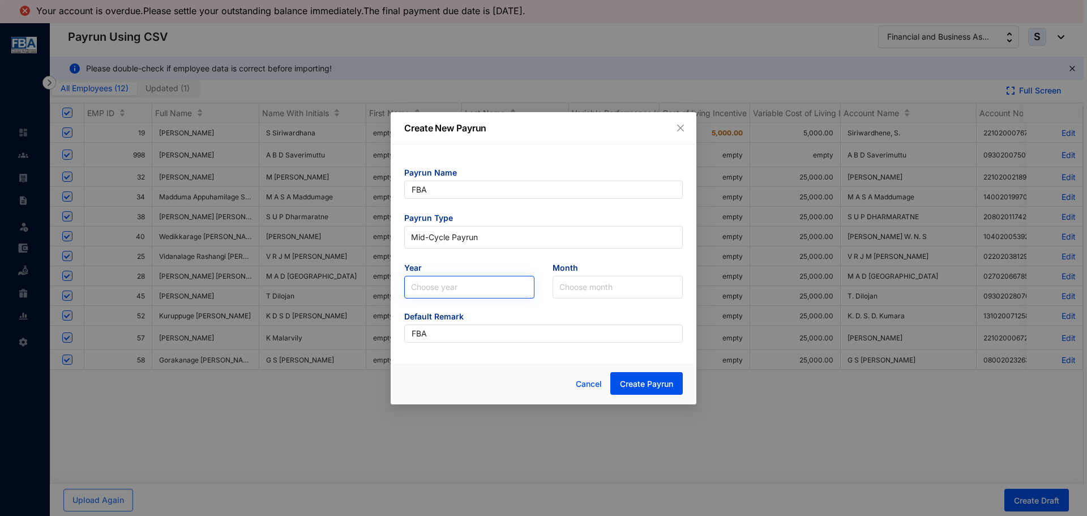
click at [435, 288] on input "search" at bounding box center [469, 287] width 117 height 22
click at [426, 331] on div "2025" at bounding box center [469, 330] width 112 height 12
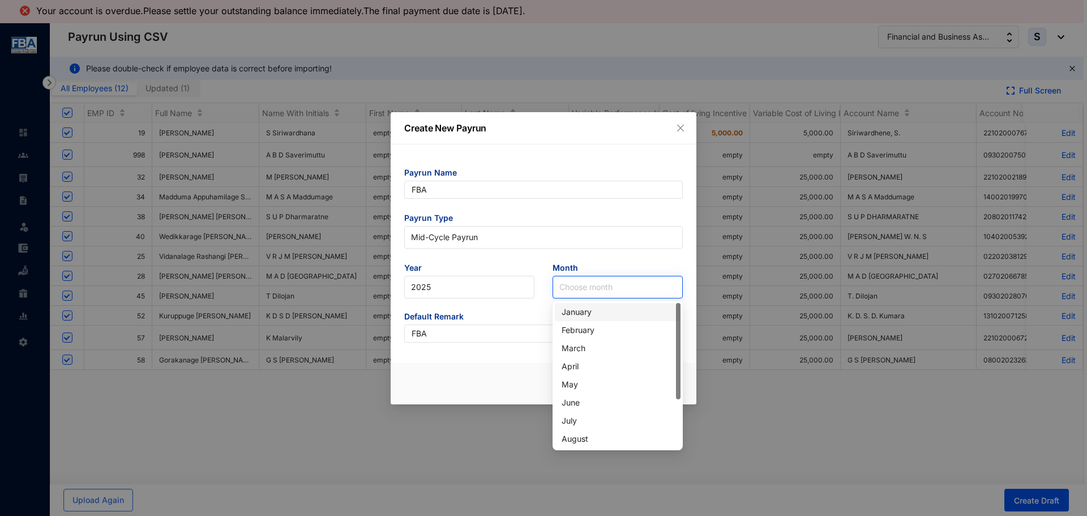
click at [572, 289] on input "search" at bounding box center [617, 287] width 117 height 22
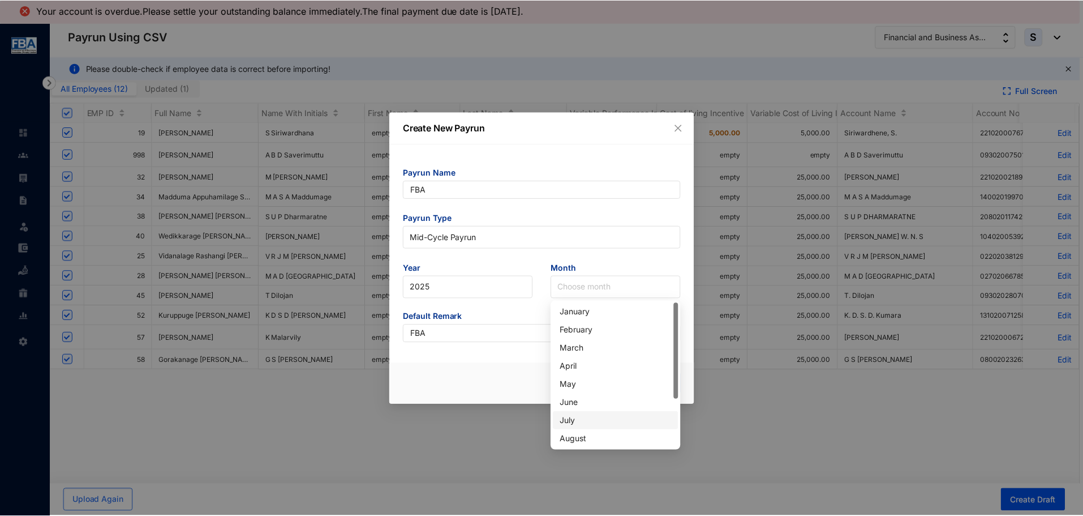
scroll to position [57, 0]
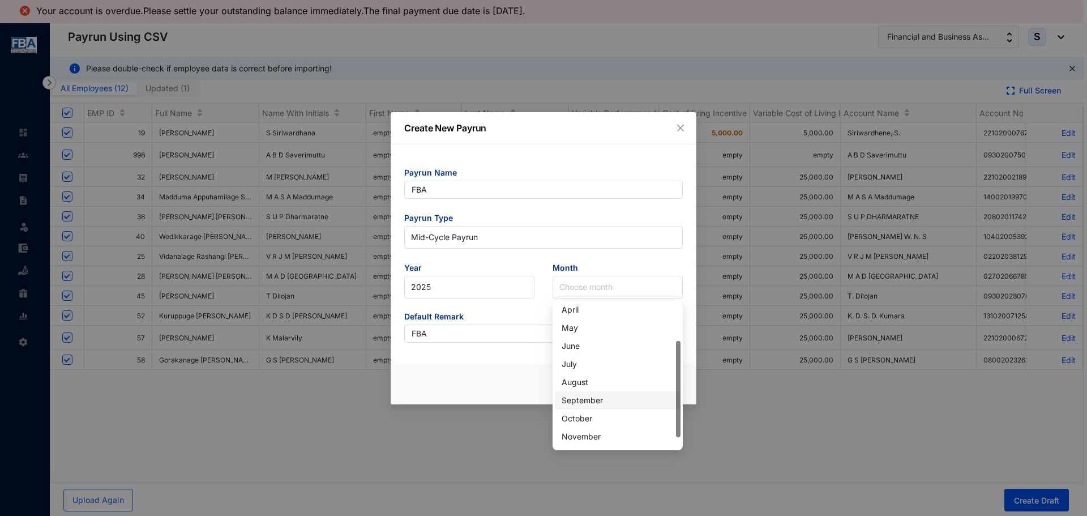
drag, startPoint x: 572, startPoint y: 400, endPoint x: 560, endPoint y: 391, distance: 15.3
click at [571, 399] on div "September" at bounding box center [617, 400] width 112 height 12
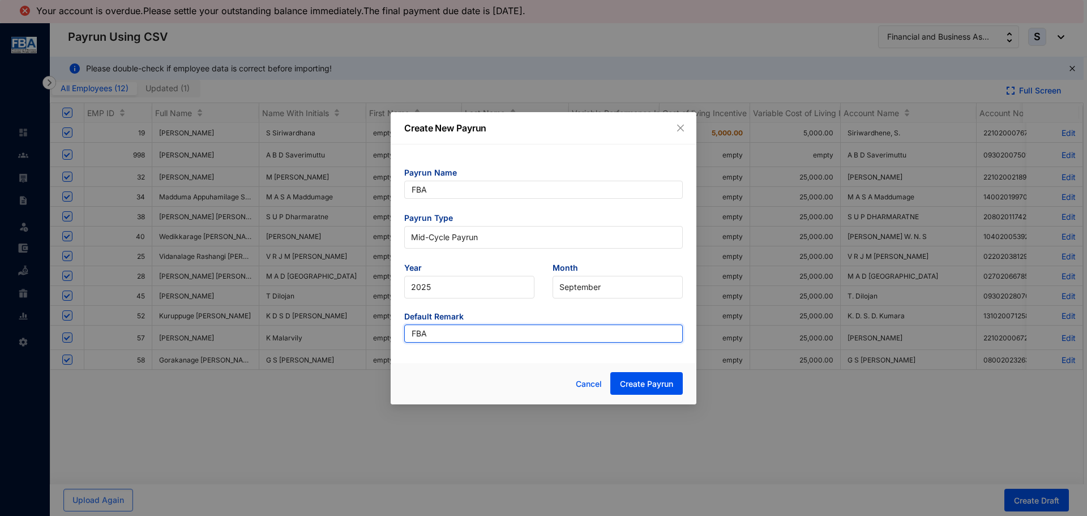
click at [451, 336] on input "FBA" at bounding box center [543, 333] width 278 height 18
type input "FBAinc"
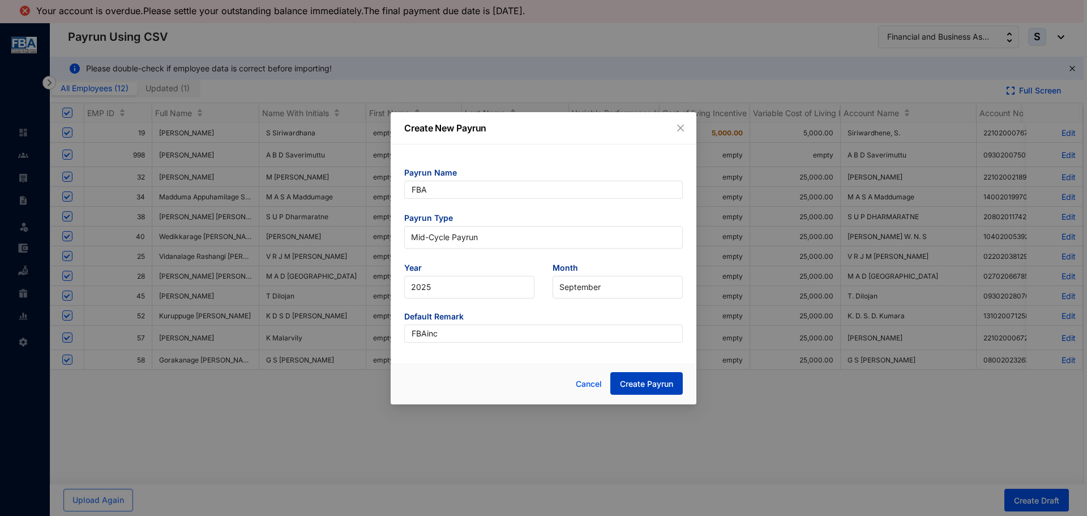
click at [660, 391] on button "Create Payrun" at bounding box center [646, 383] width 72 height 23
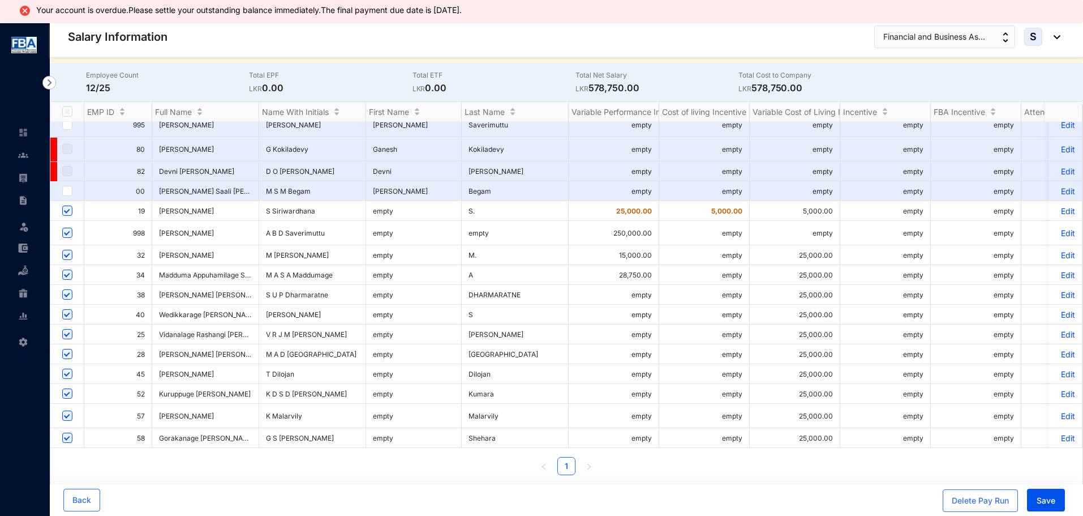
scroll to position [205, 0]
click at [1052, 501] on span "Save" at bounding box center [1046, 500] width 19 height 11
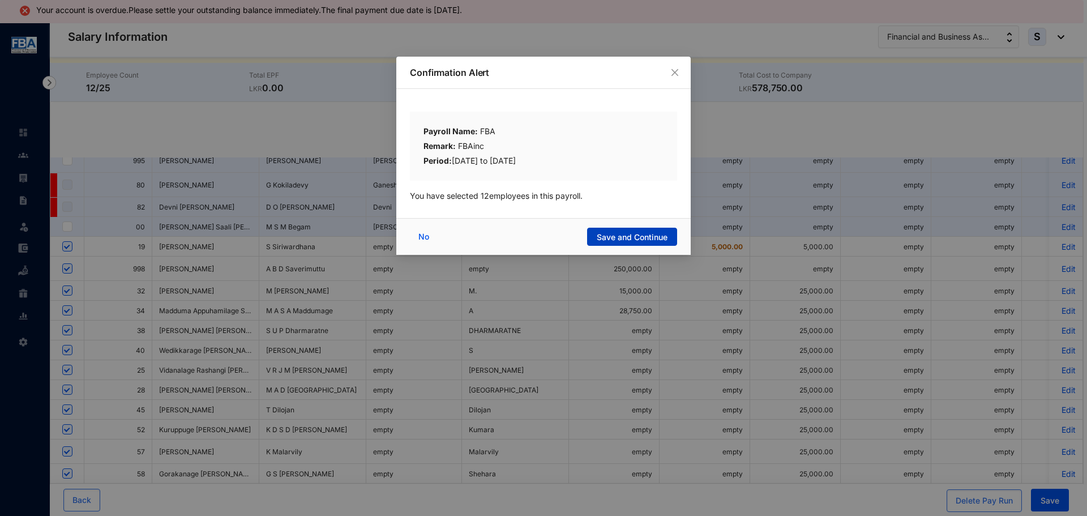
click at [629, 237] on span "Save and Continue" at bounding box center [632, 236] width 71 height 11
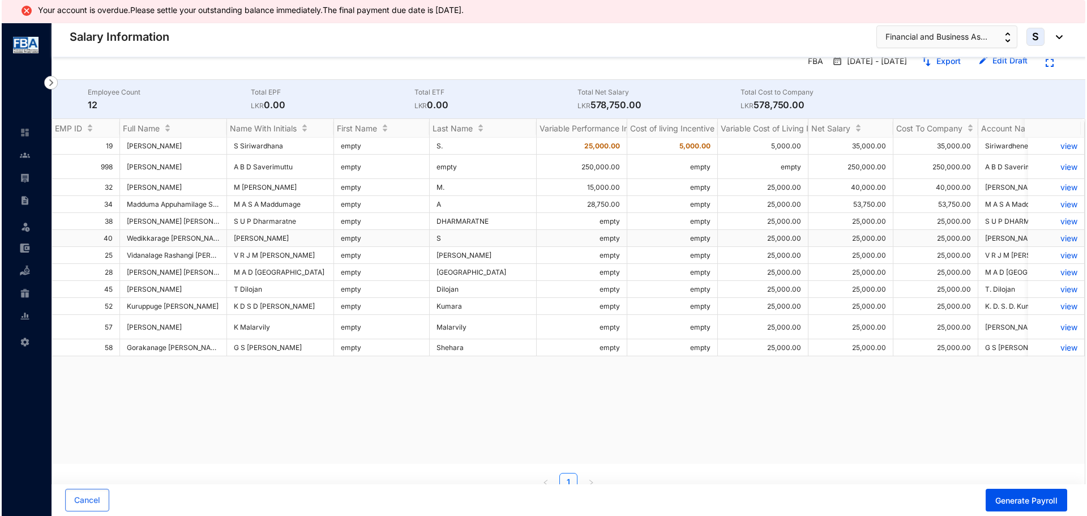
scroll to position [48, 0]
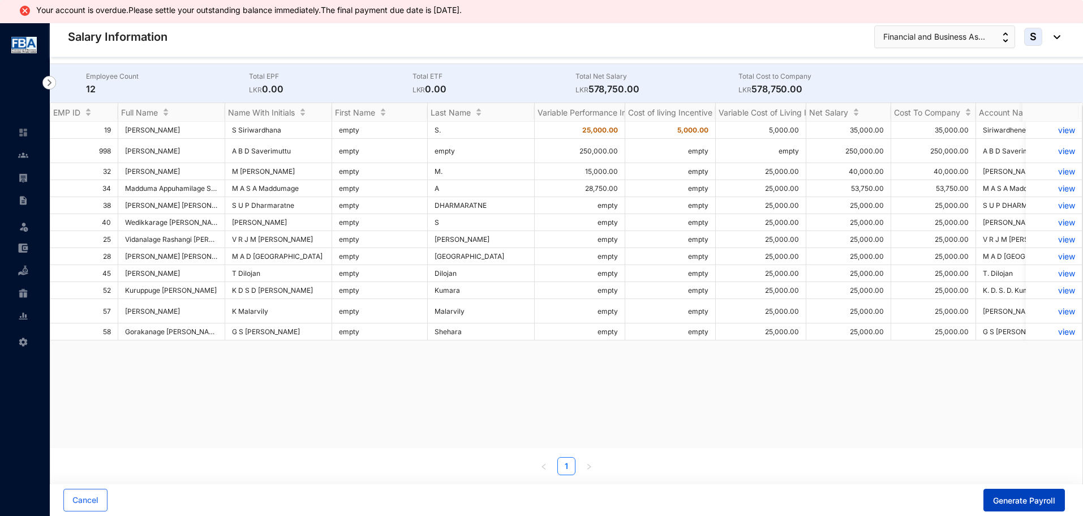
click at [1002, 494] on button "Generate Payroll" at bounding box center [1024, 499] width 81 height 23
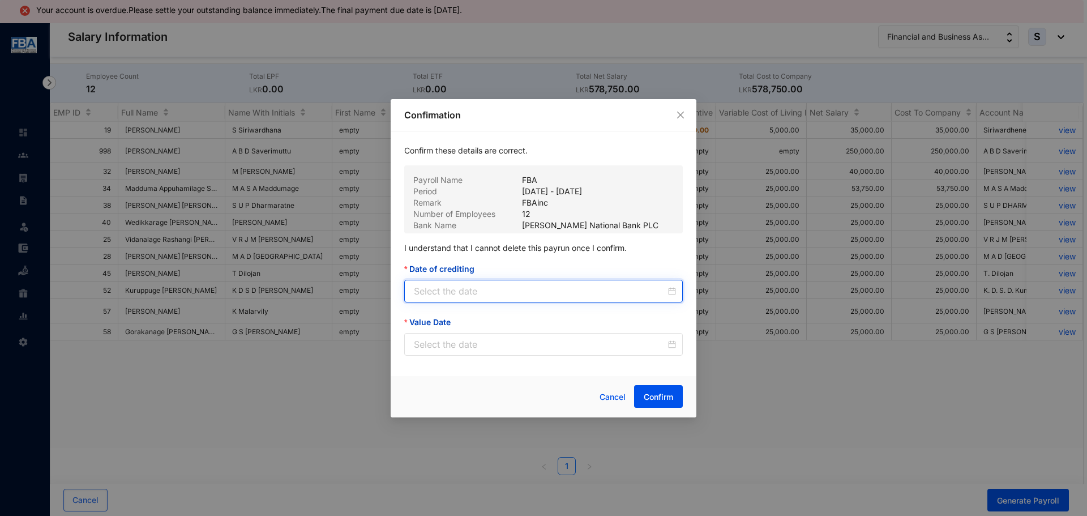
click at [421, 285] on input "Date of crediting" at bounding box center [540, 291] width 252 height 14
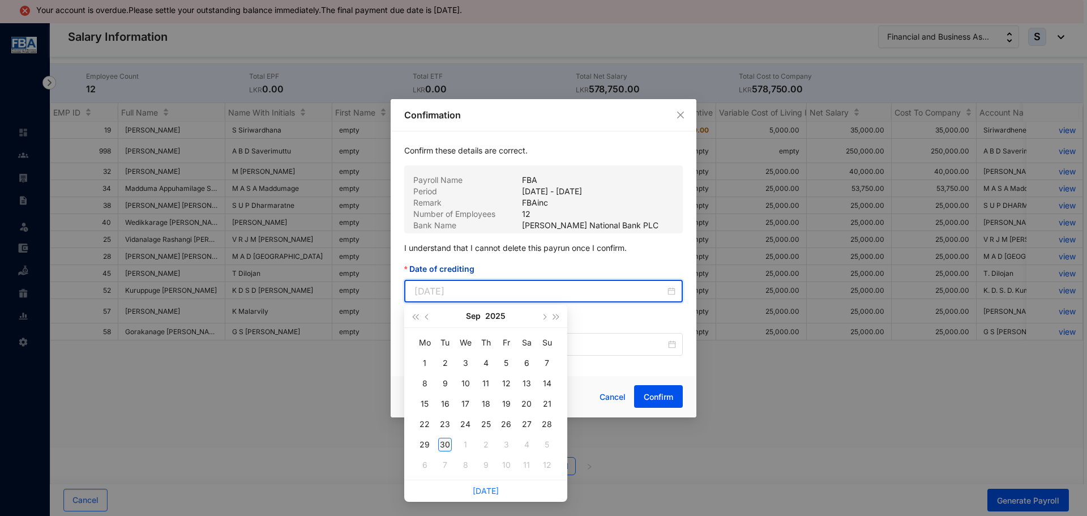
click at [450, 441] on div "30" at bounding box center [445, 444] width 14 height 14
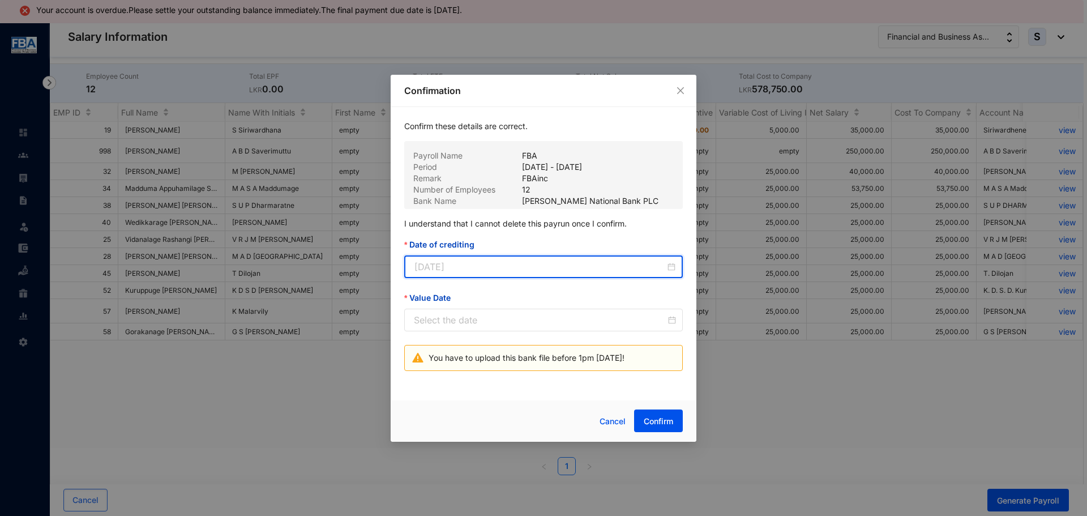
type input "[DATE]"
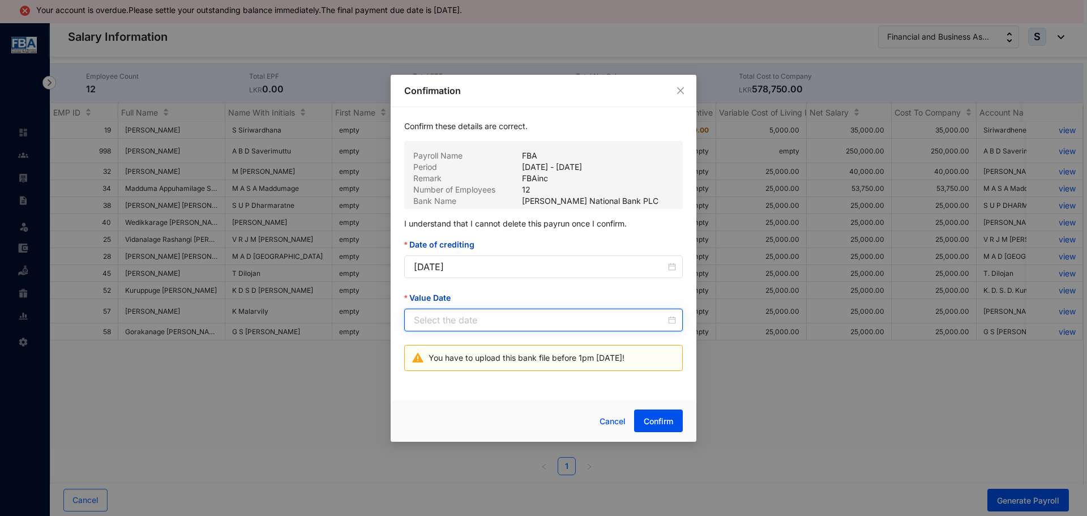
click at [421, 324] on input "Value Date" at bounding box center [540, 320] width 252 height 14
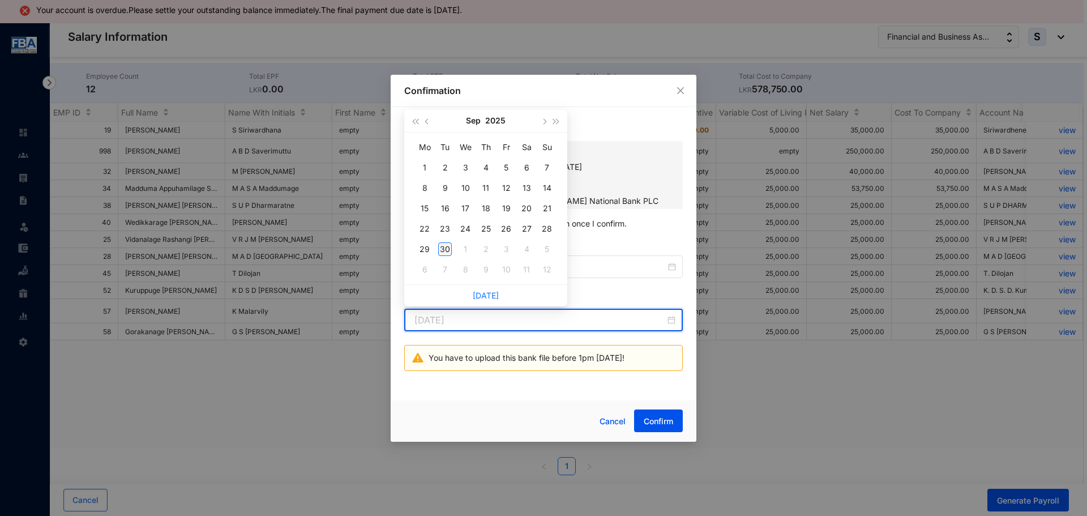
click at [440, 250] on div "30" at bounding box center [445, 249] width 14 height 14
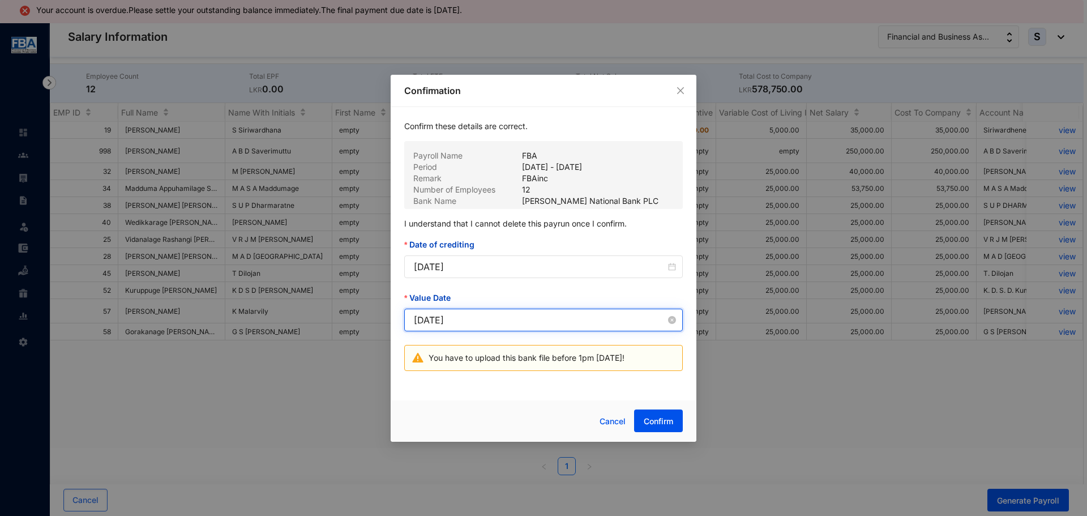
type input "[DATE]"
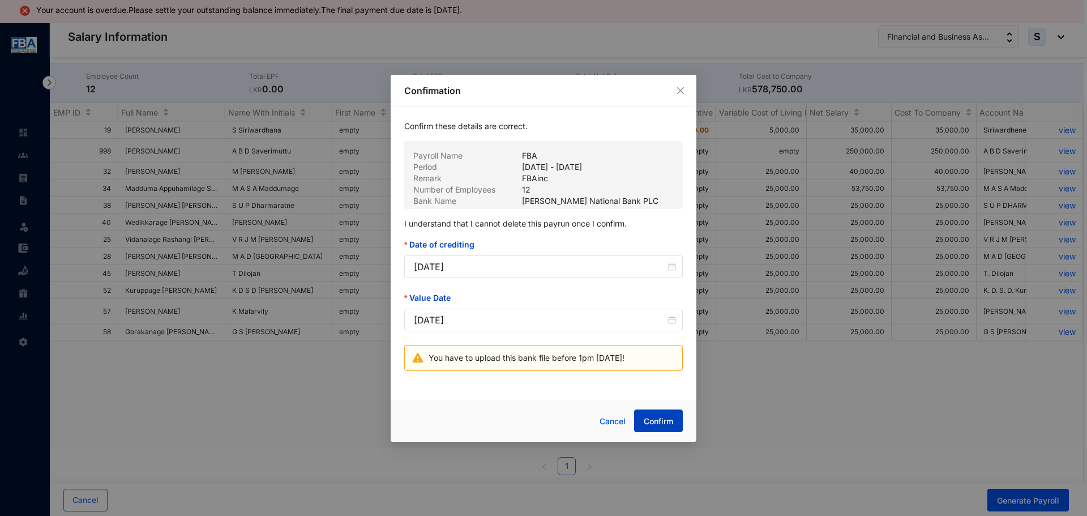
click at [646, 415] on span "Confirm" at bounding box center [658, 420] width 29 height 11
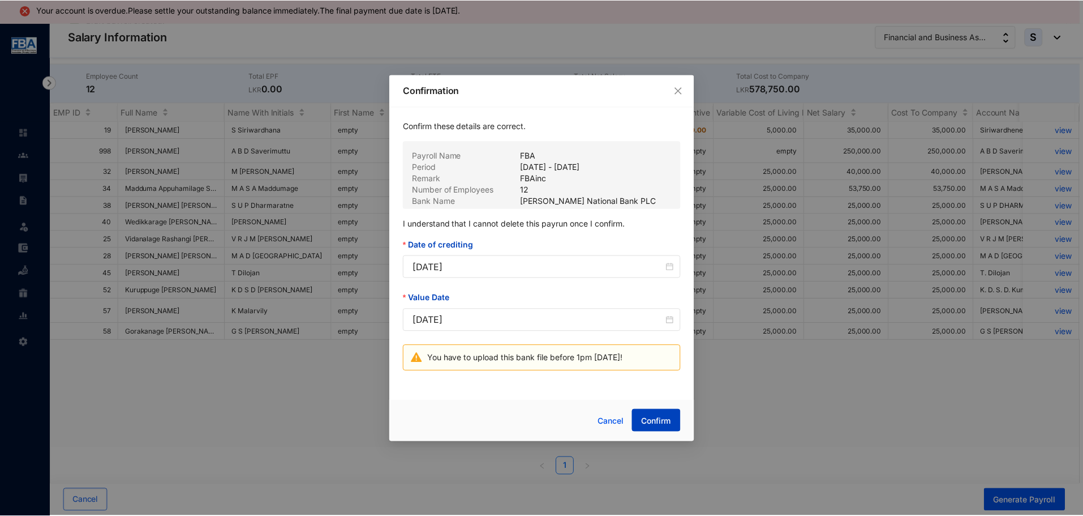
scroll to position [23, 0]
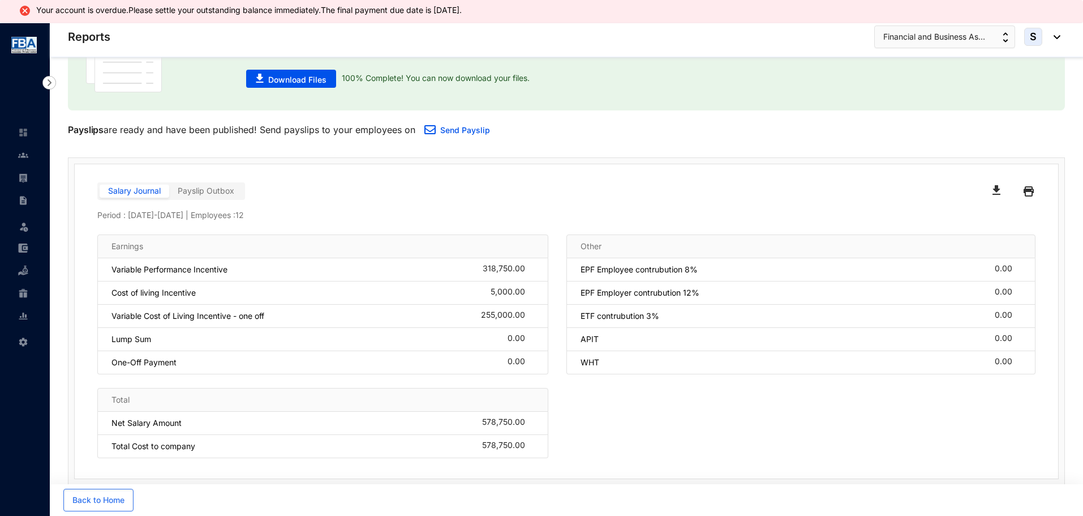
scroll to position [92, 0]
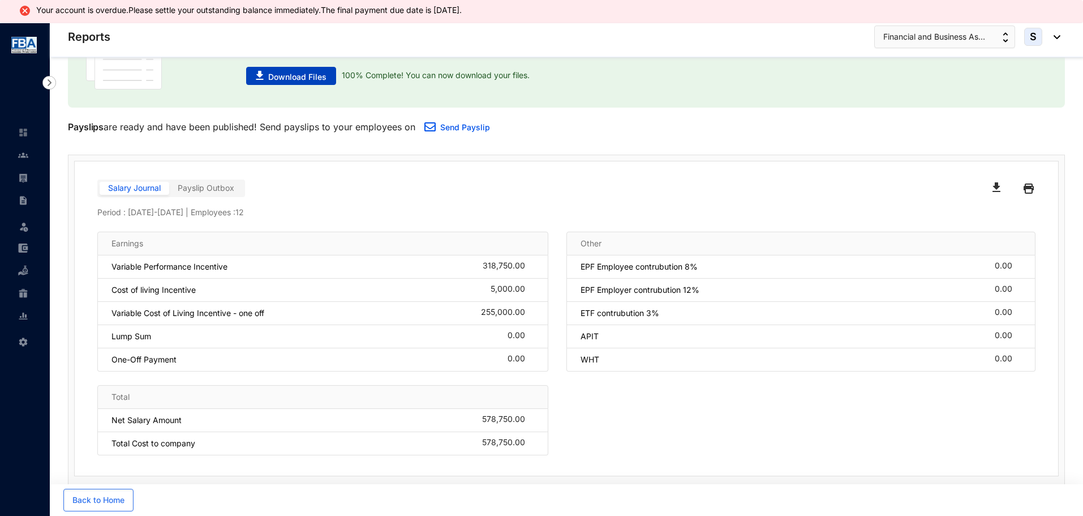
click at [276, 78] on span "Download Files" at bounding box center [297, 76] width 58 height 11
